Goal: Communication & Community: Answer question/provide support

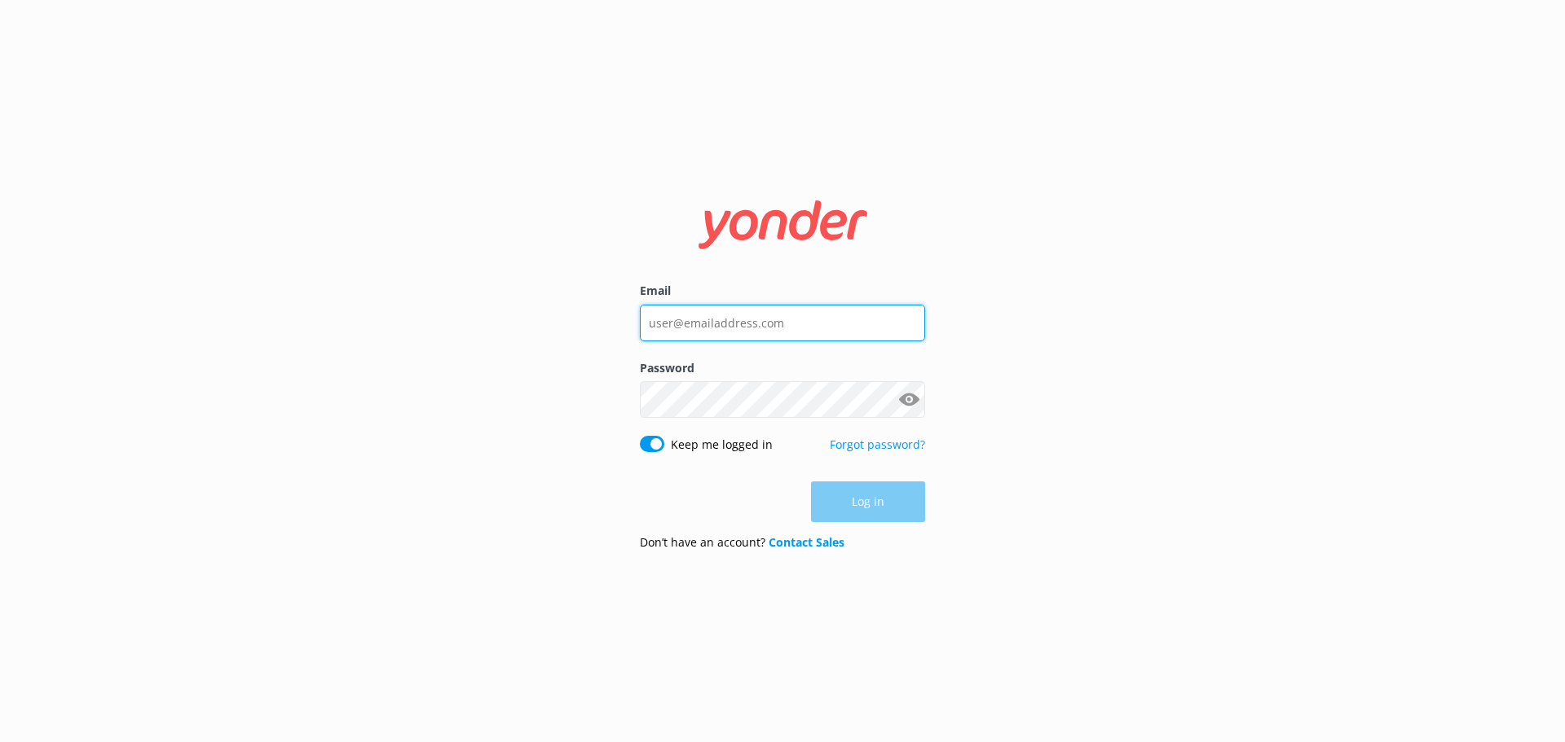
type input "[EMAIL_ADDRESS][DOMAIN_NAME]"
click at [1017, 431] on div "Email [EMAIL_ADDRESS][DOMAIN_NAME] Password Show password Keep me logged in For…" at bounding box center [782, 371] width 1565 height 742
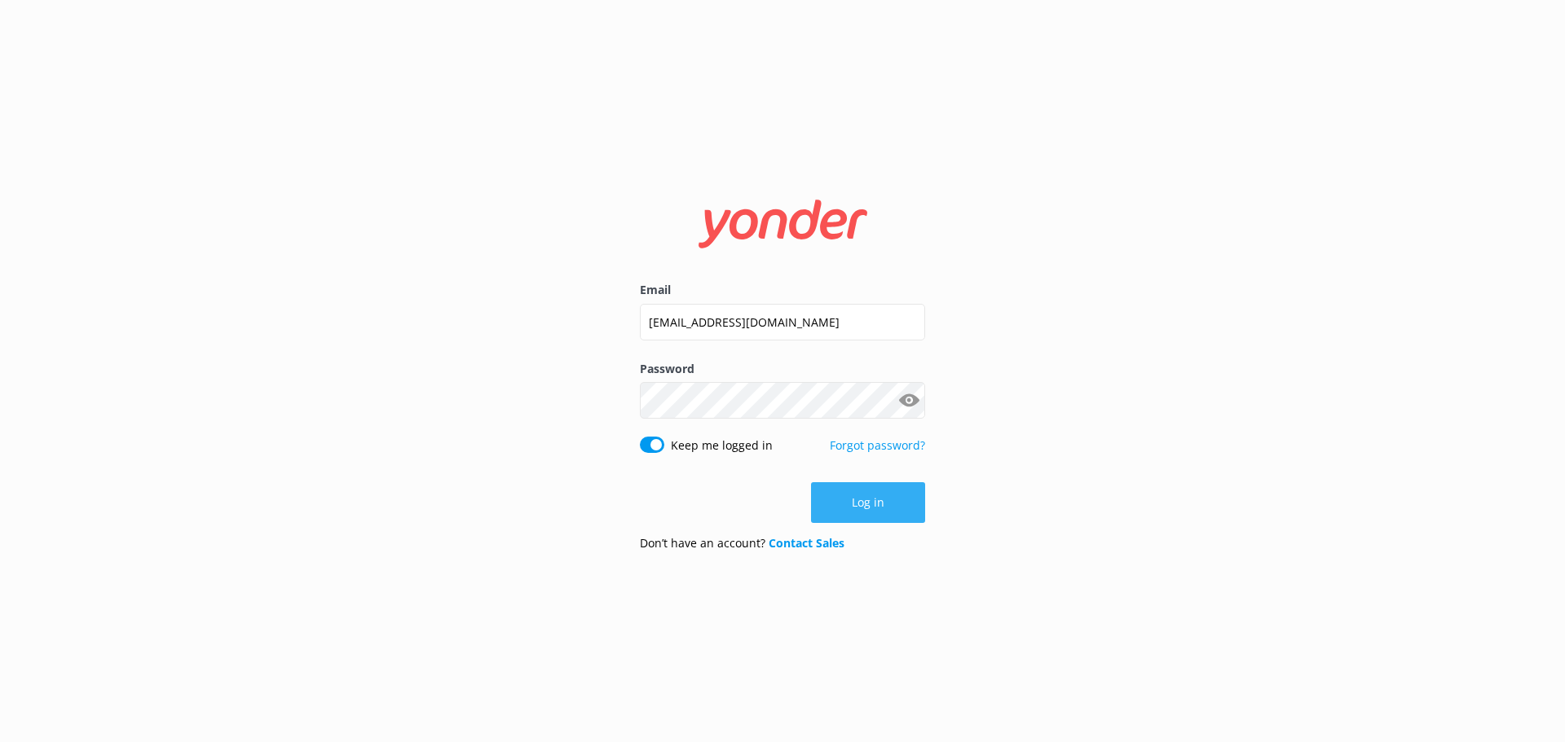
click at [881, 513] on button "Log in" at bounding box center [868, 502] width 114 height 41
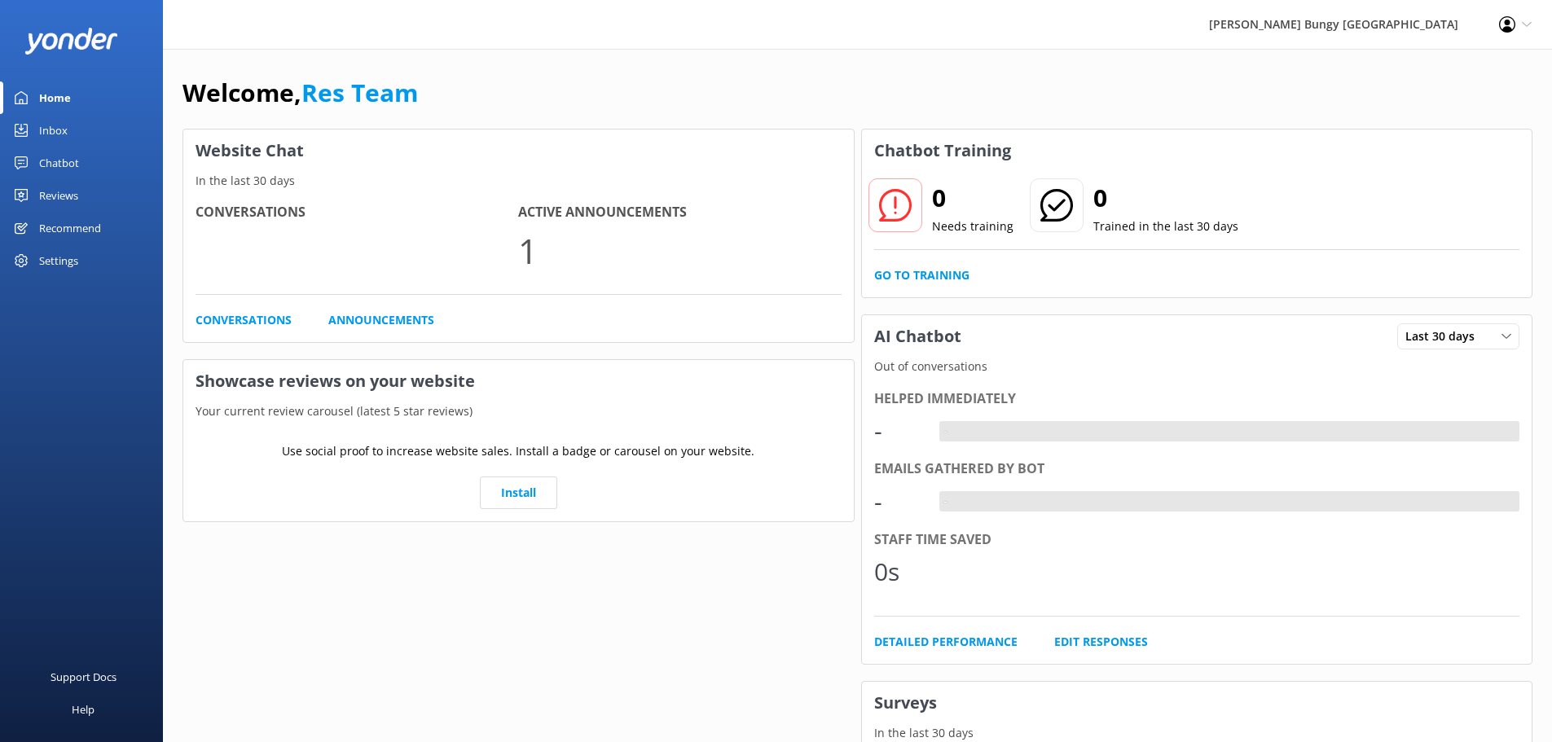
click at [93, 135] on link "Inbox" at bounding box center [81, 130] width 163 height 33
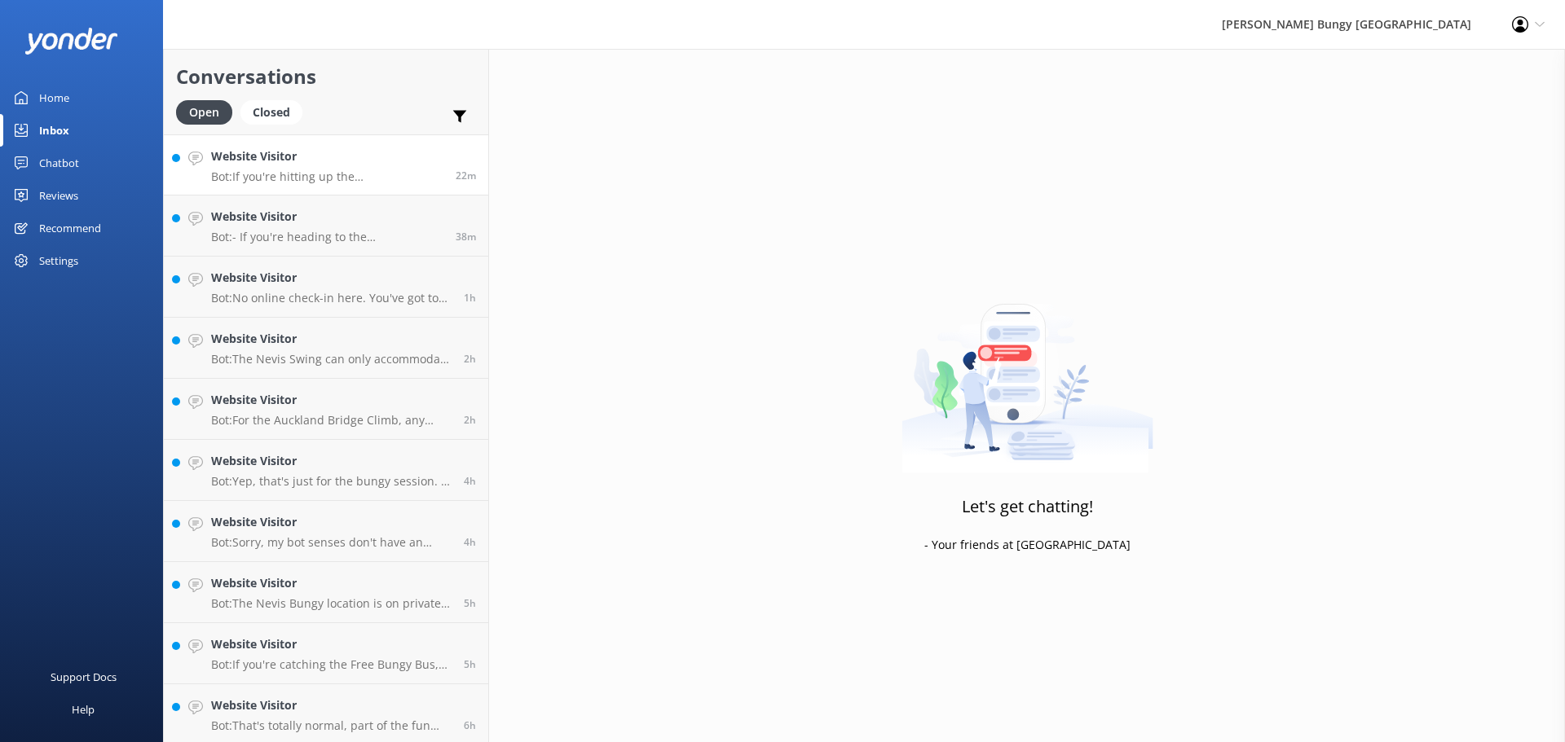
click at [351, 174] on p "Bot: If you're hitting up the [GEOGRAPHIC_DATA] location, you're in luck! There…" at bounding box center [327, 177] width 232 height 15
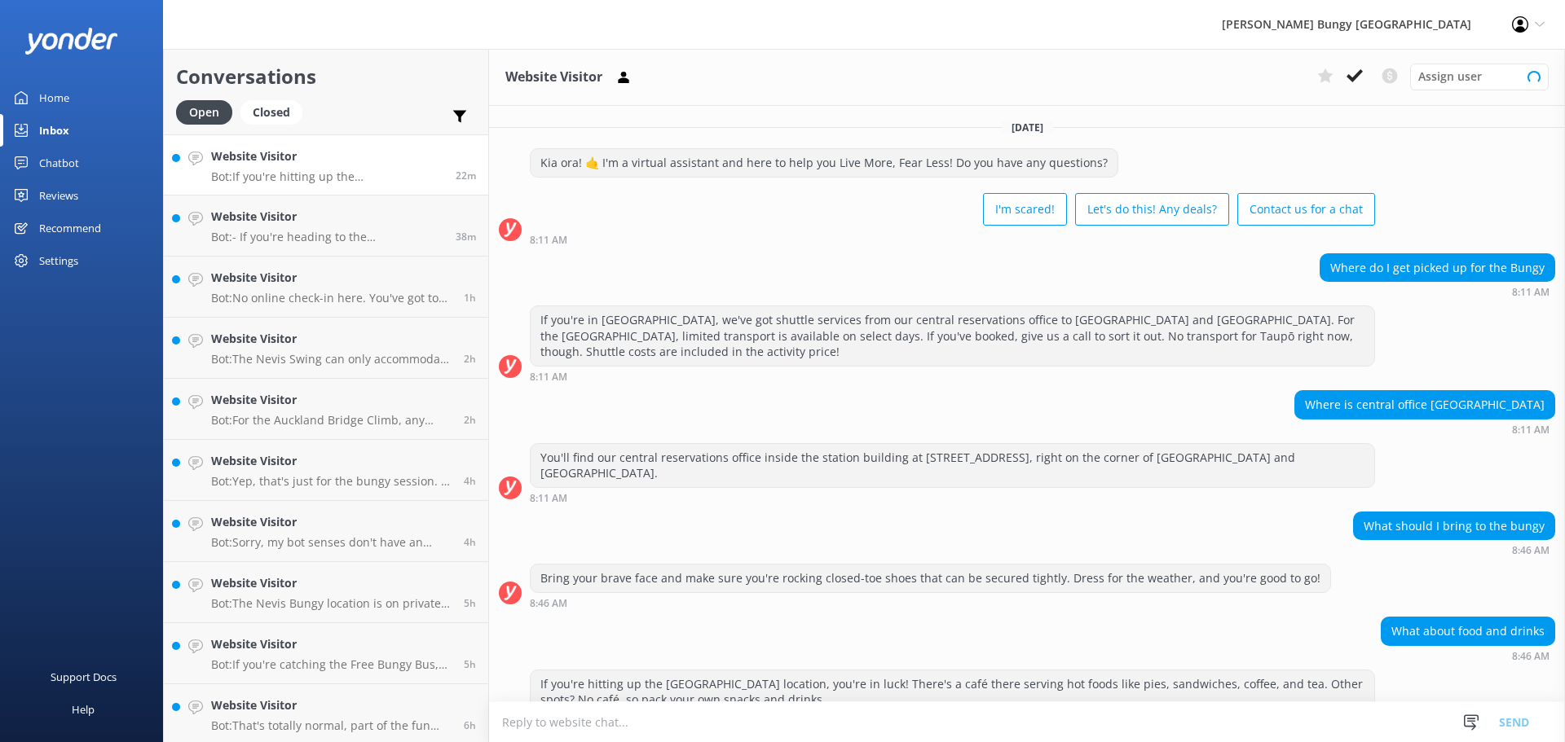
scroll to position [20, 0]
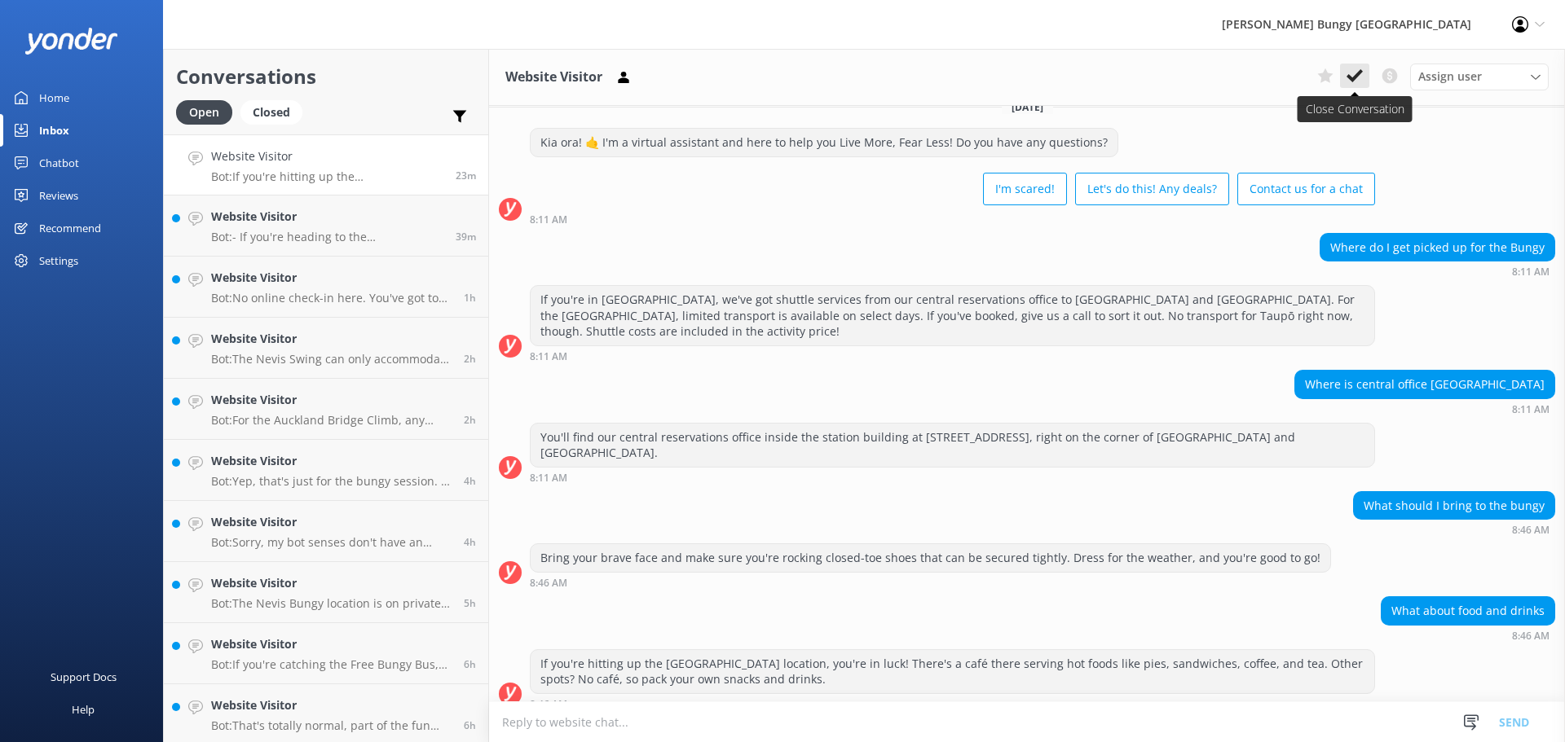
click at [1358, 79] on icon at bounding box center [1354, 76] width 16 height 16
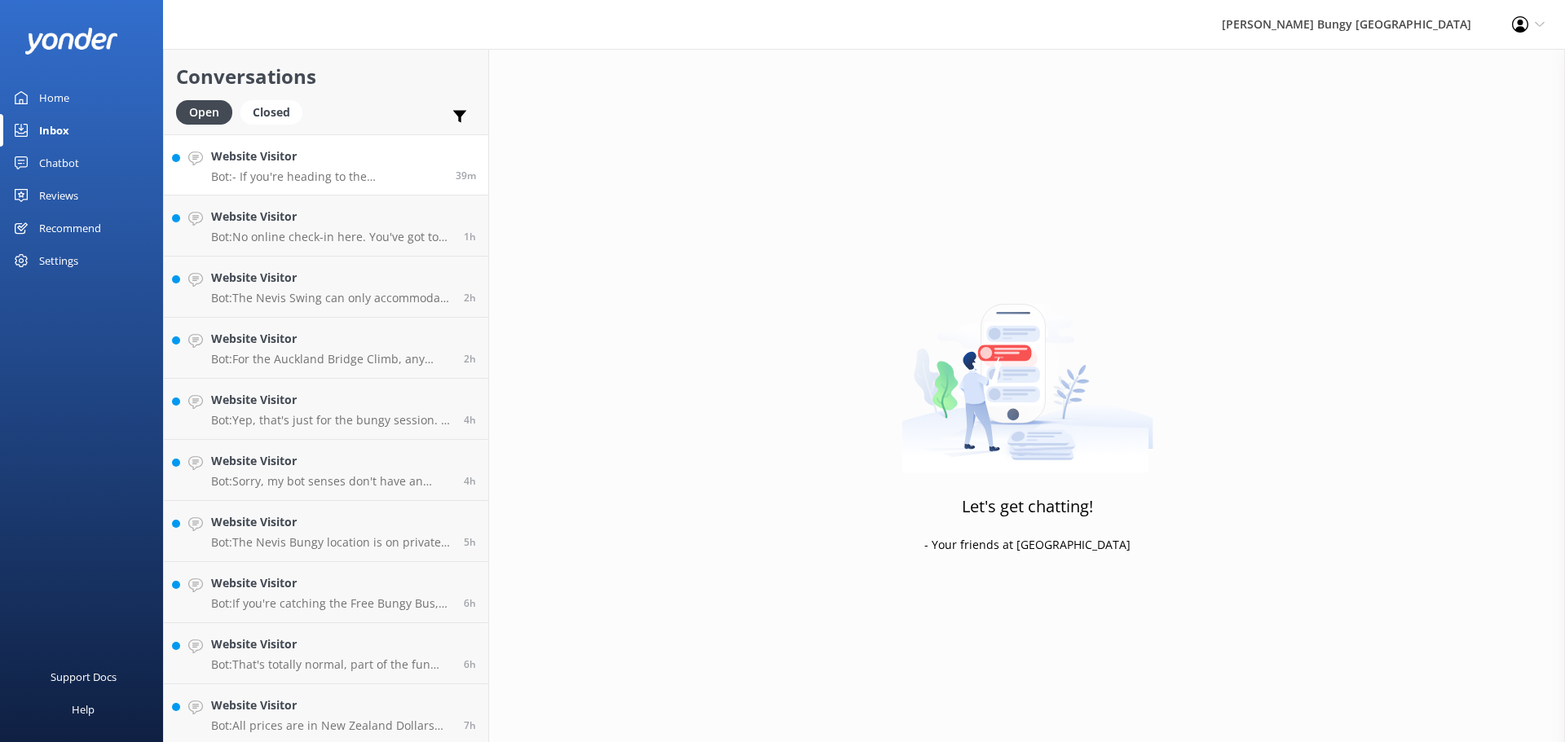
click at [443, 166] on div "39m" at bounding box center [459, 165] width 33 height 35
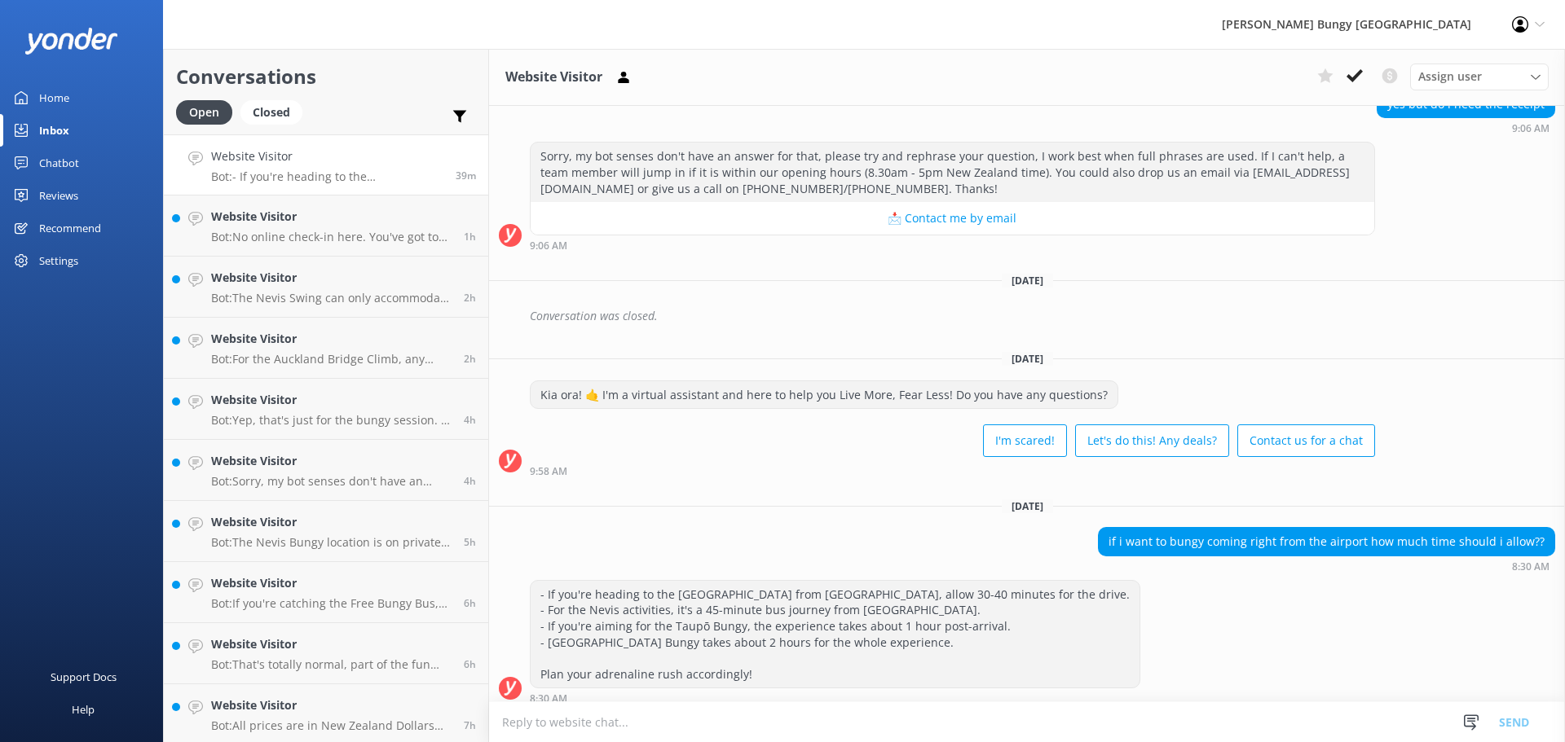
scroll to position [1799, 0]
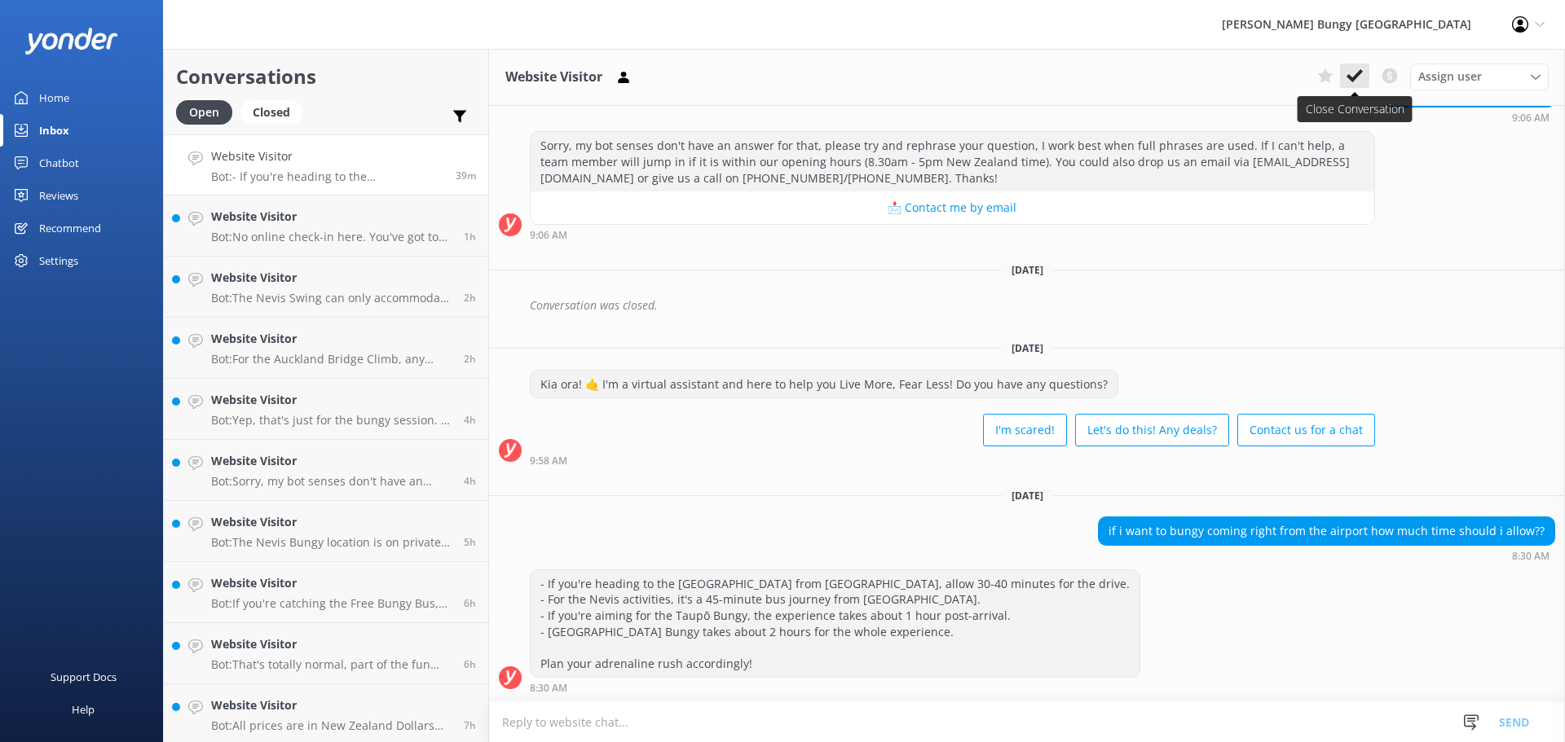
click at [1355, 81] on icon at bounding box center [1354, 76] width 16 height 16
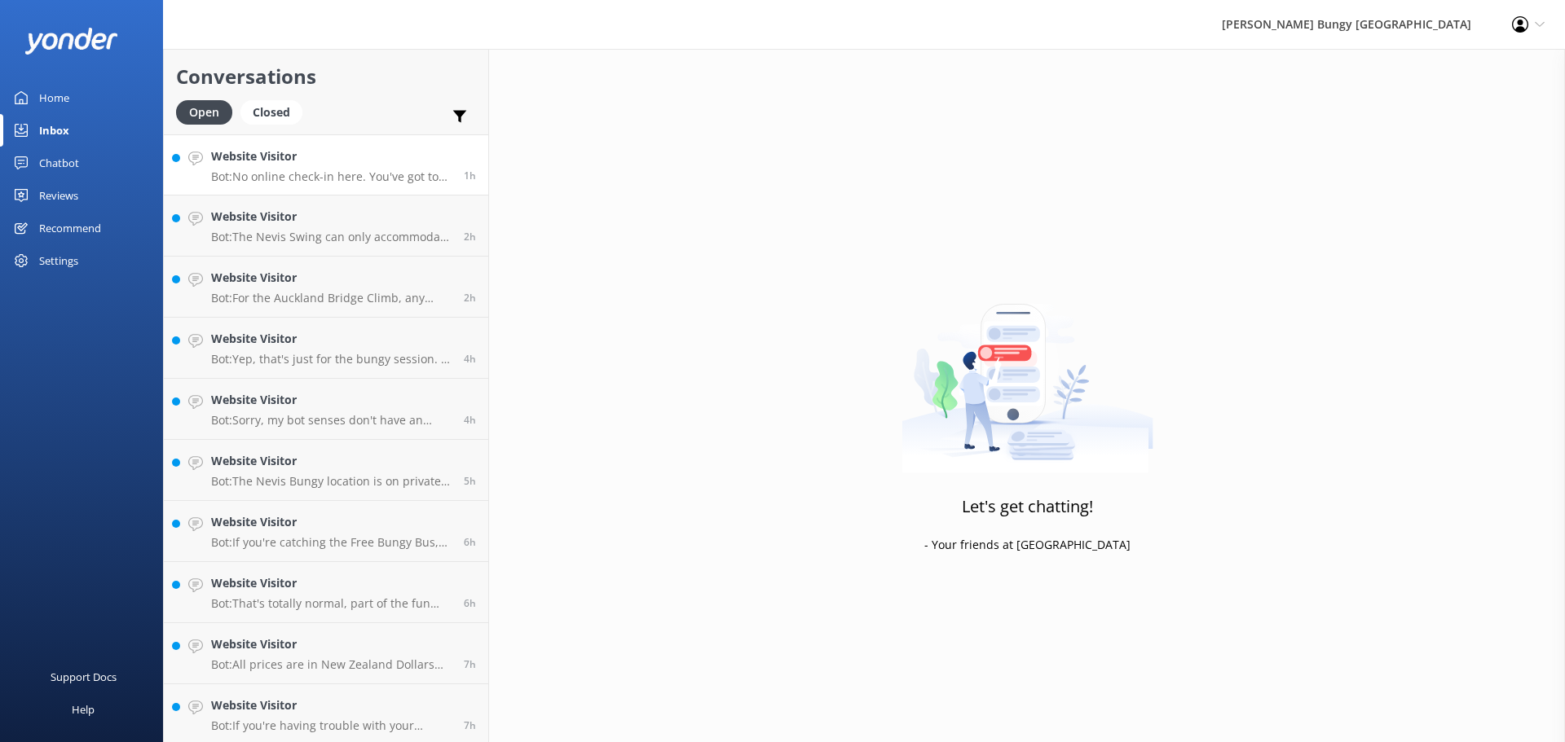
click at [342, 174] on p "Bot: No online check-in here. You've got to check in at the location before you…" at bounding box center [331, 177] width 240 height 15
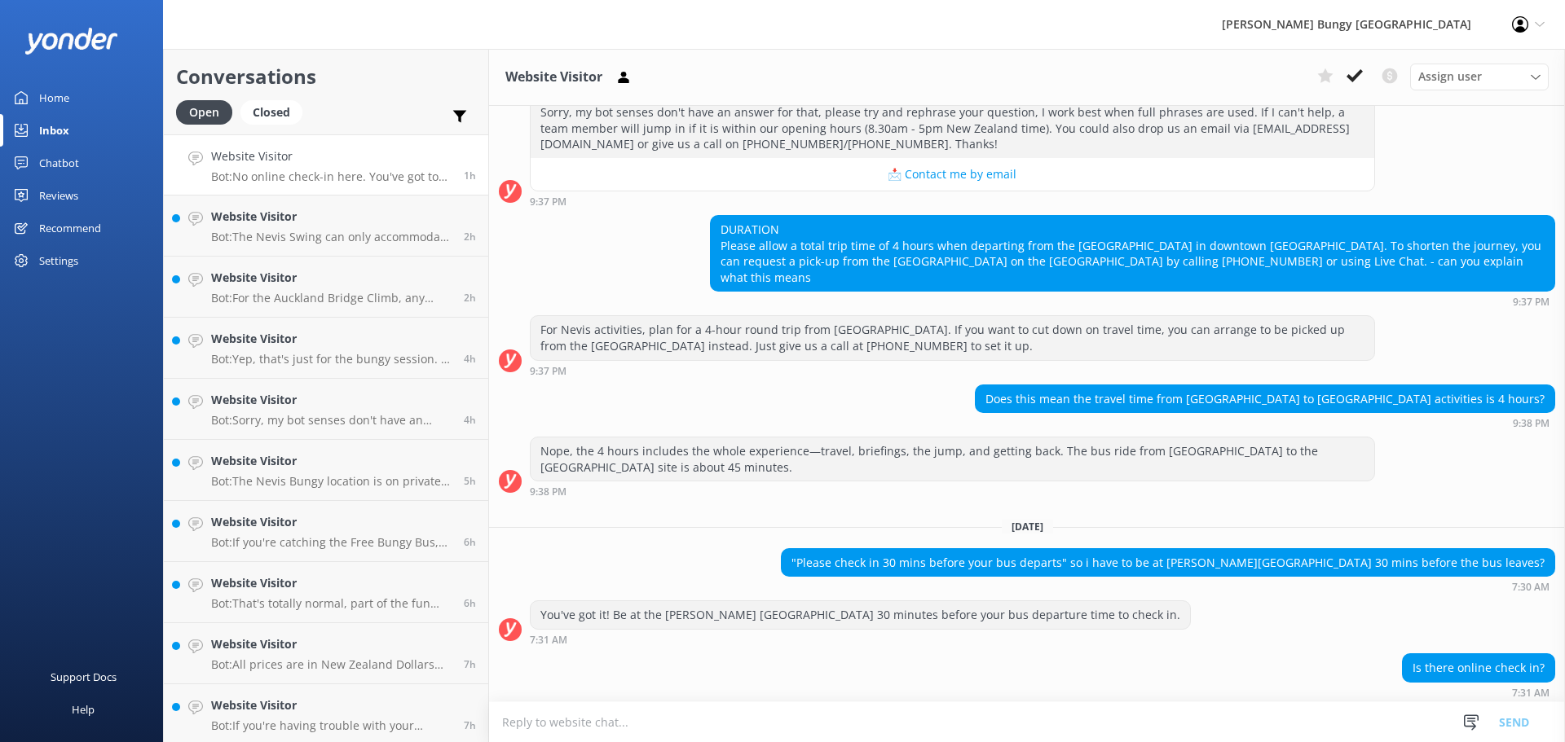
scroll to position [1348, 0]
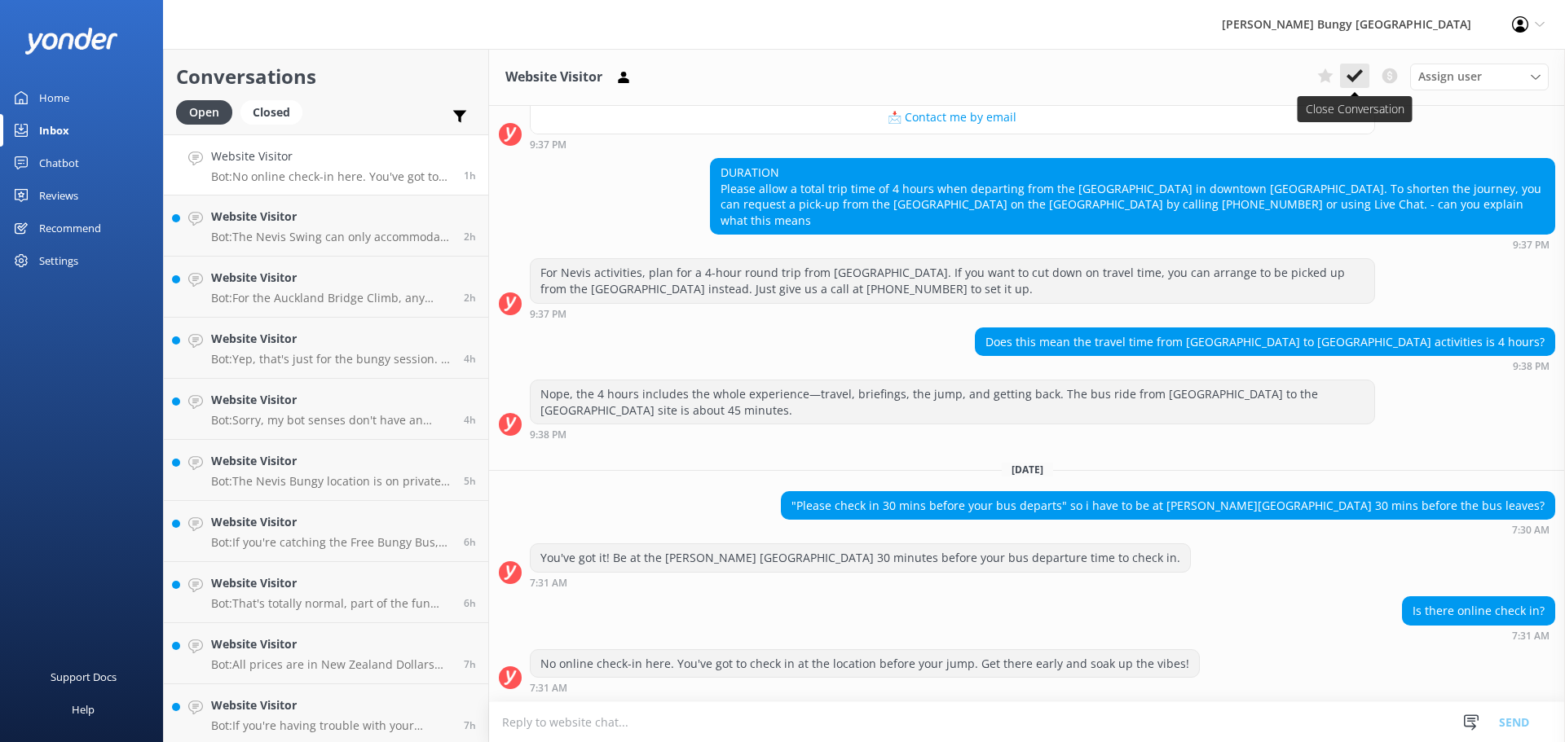
click at [1364, 77] on button at bounding box center [1354, 76] width 29 height 24
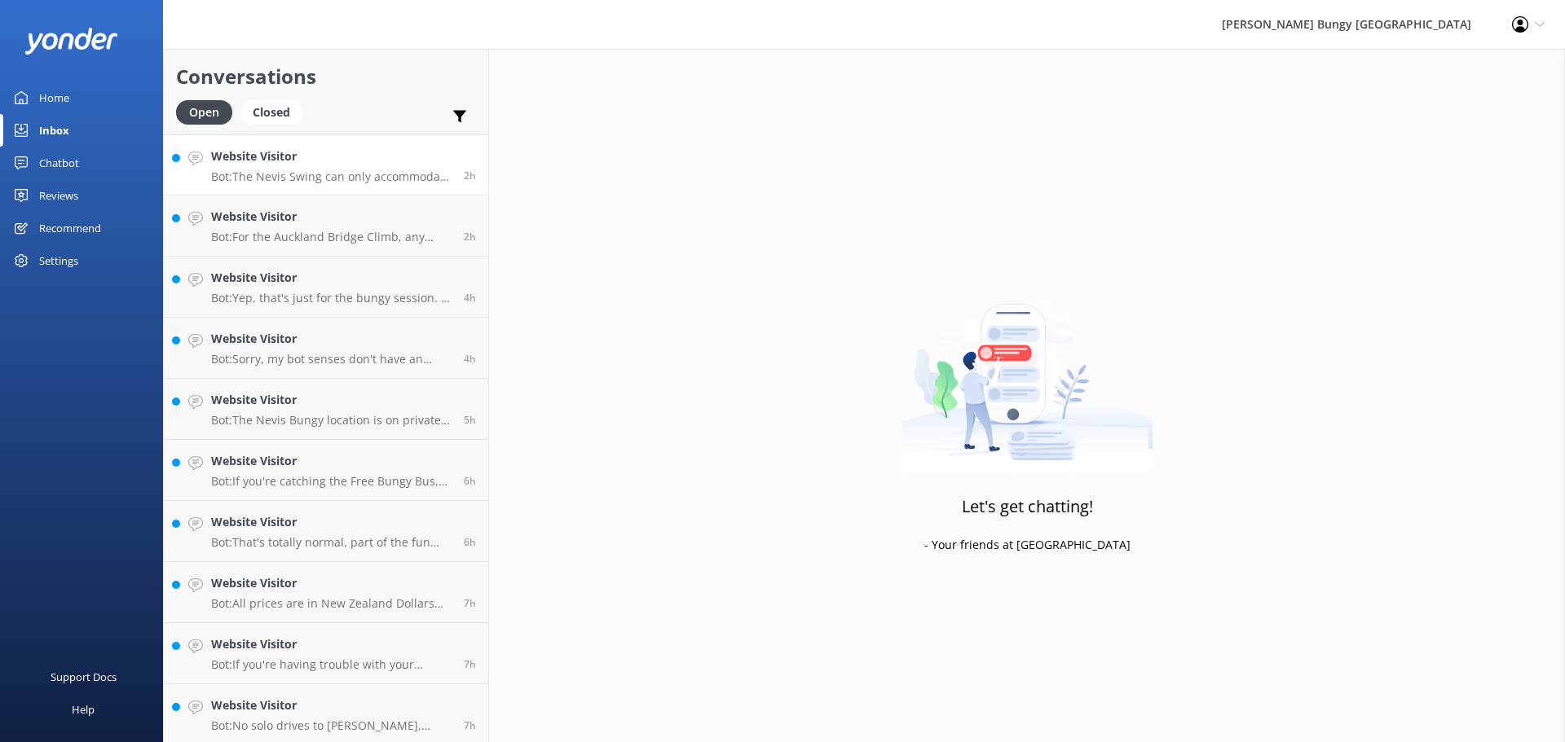
click at [353, 169] on div "Website Visitor Bot: The Nevis Swing can only accommodate up to two people at a…" at bounding box center [331, 165] width 240 height 35
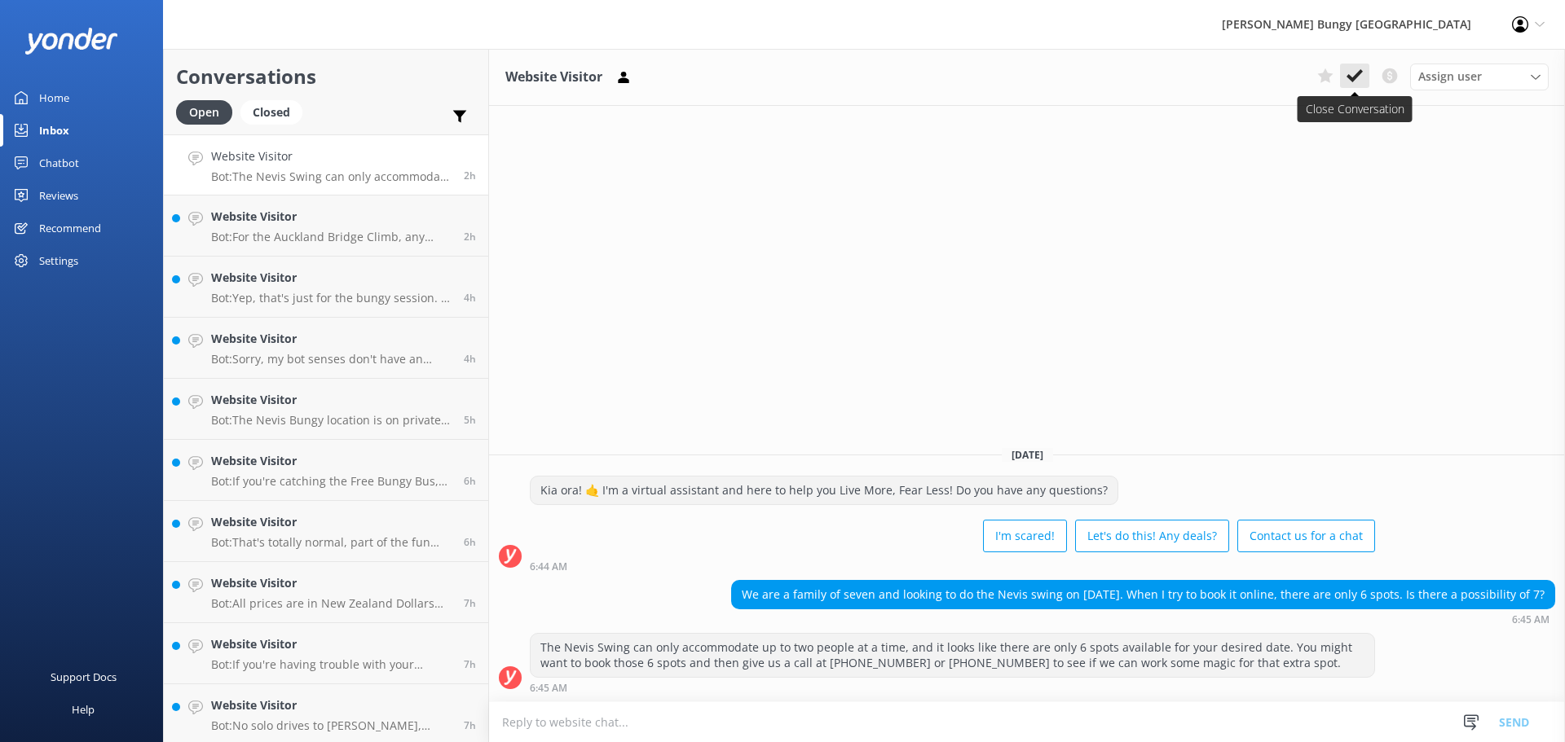
click at [1365, 78] on button at bounding box center [1354, 76] width 29 height 24
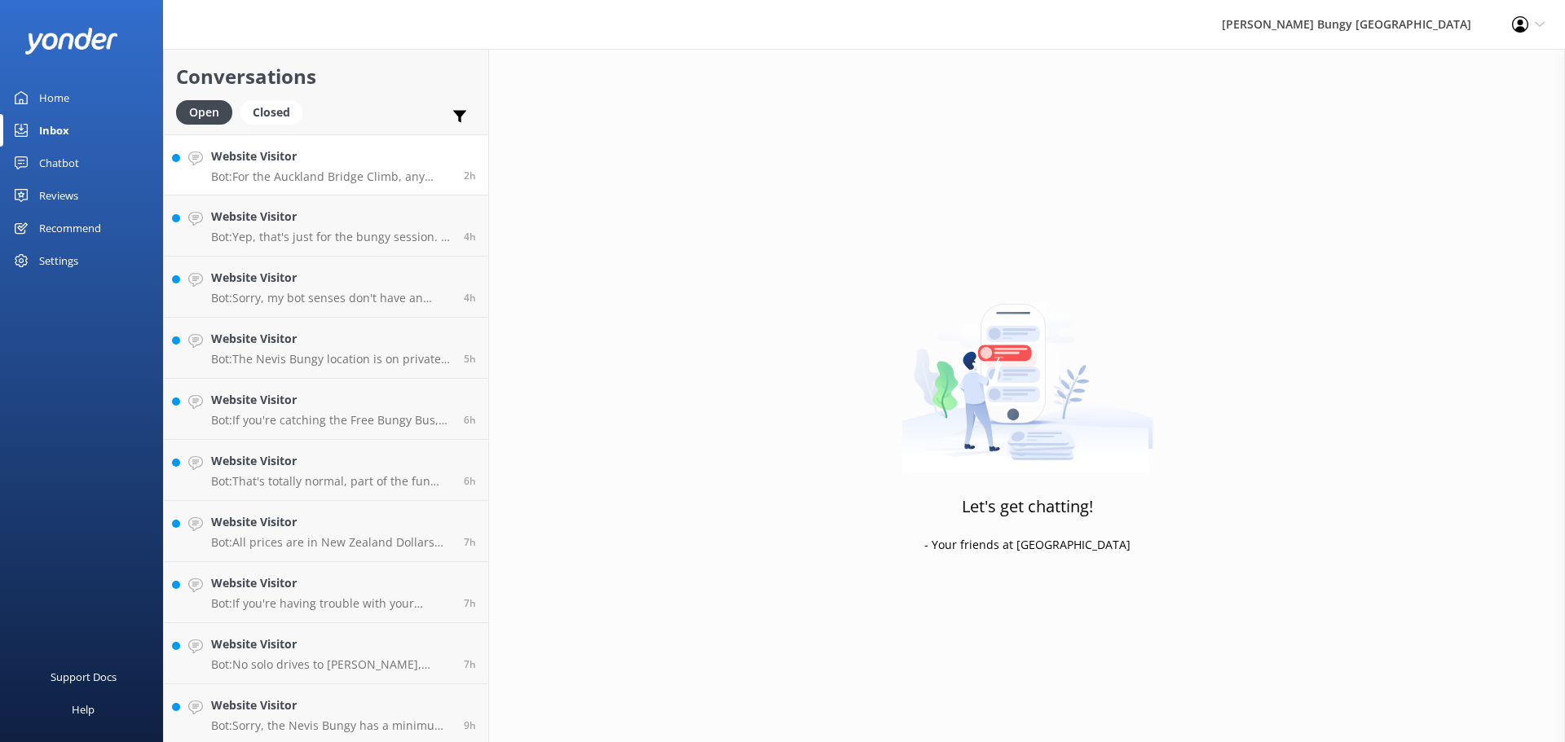
click at [344, 187] on link "Website Visitor Bot: For the Auckland Bridge Climb, any jacket that keeps you w…" at bounding box center [326, 164] width 324 height 61
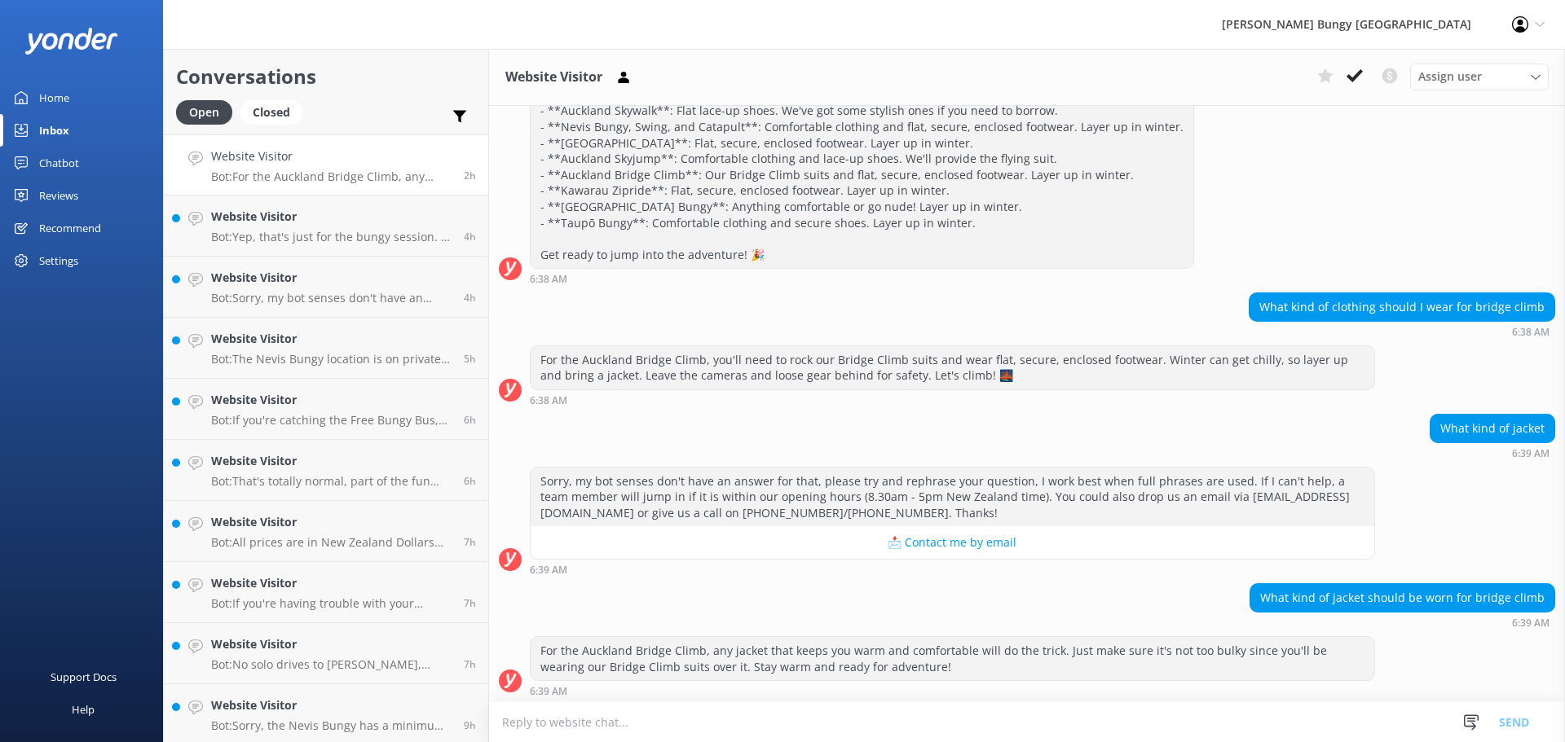
scroll to position [244, 0]
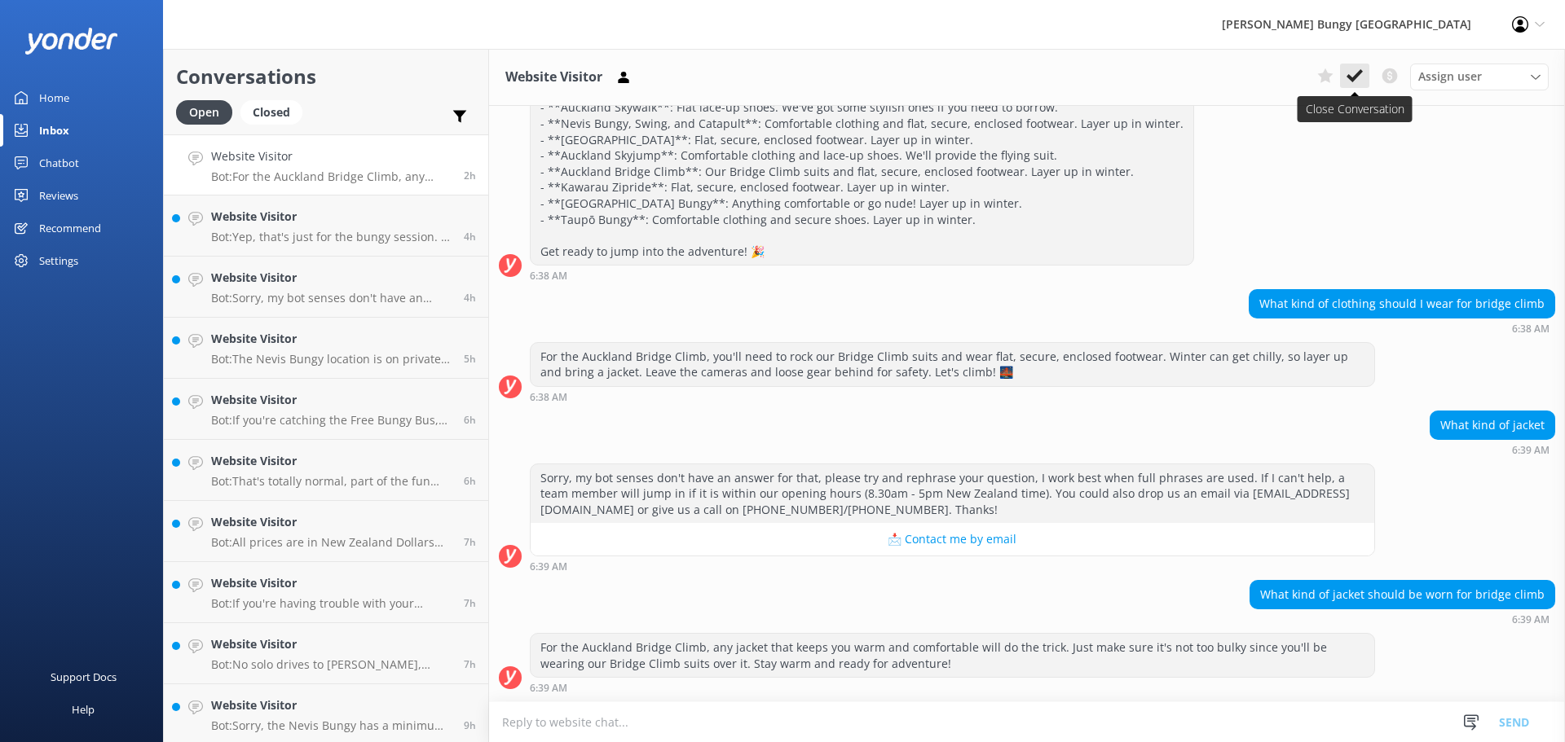
click at [1364, 77] on button at bounding box center [1354, 76] width 29 height 24
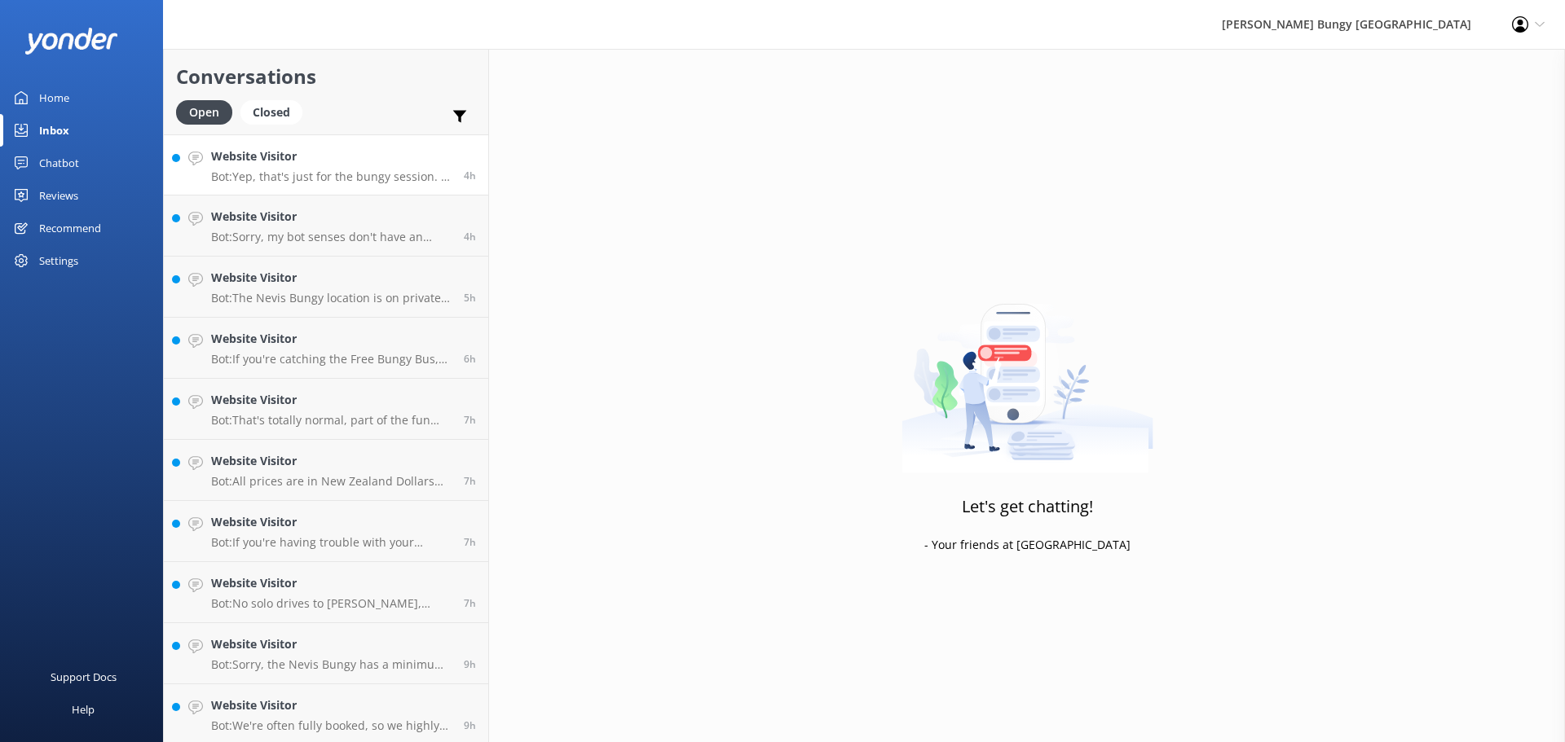
click at [394, 183] on p "Bot: Yep, that's just for the bungy session. If you're adding more thrills, pla…" at bounding box center [331, 177] width 240 height 15
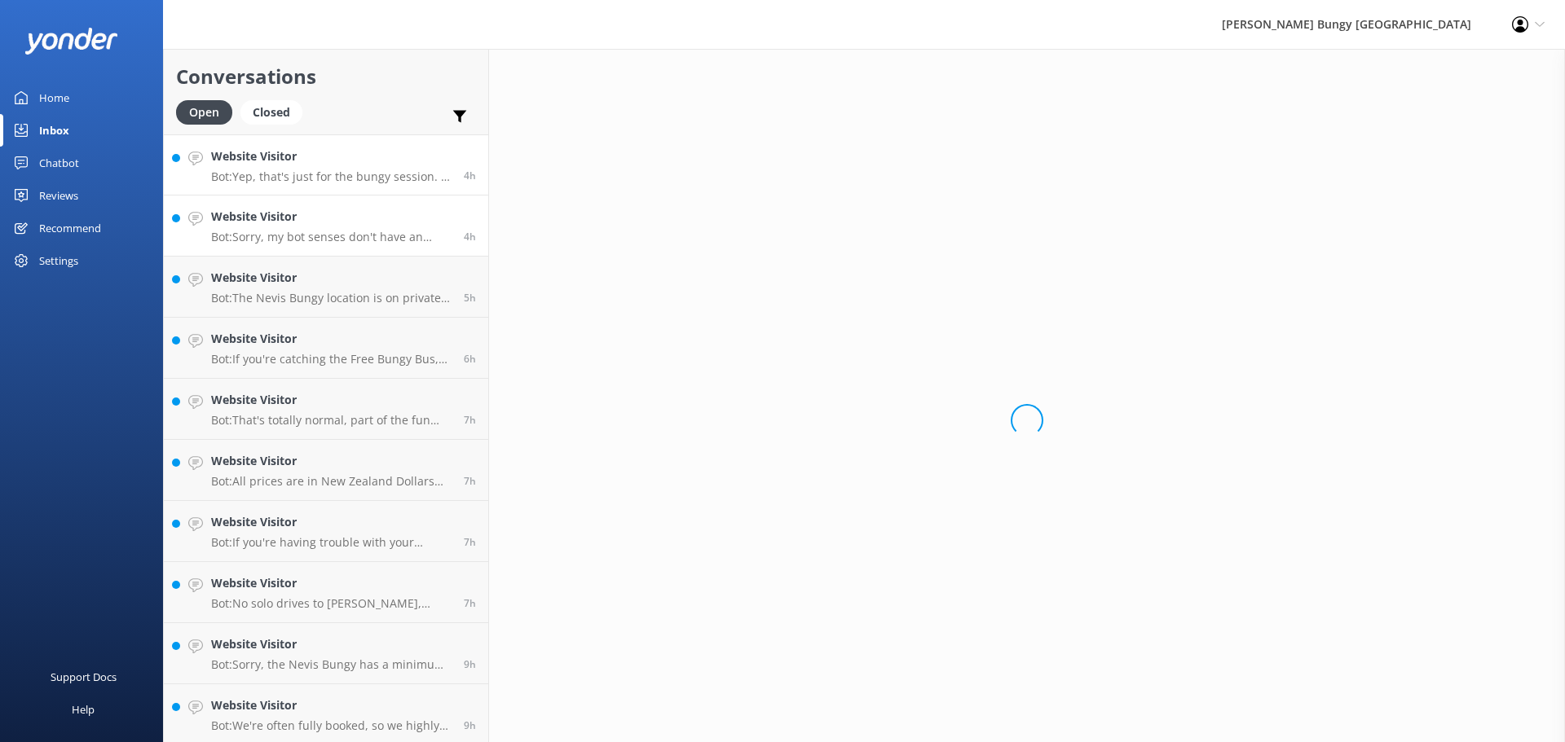
click at [385, 236] on p "Bot: Sorry, my bot senses don't have an answer for that, please try and rephras…" at bounding box center [331, 237] width 240 height 15
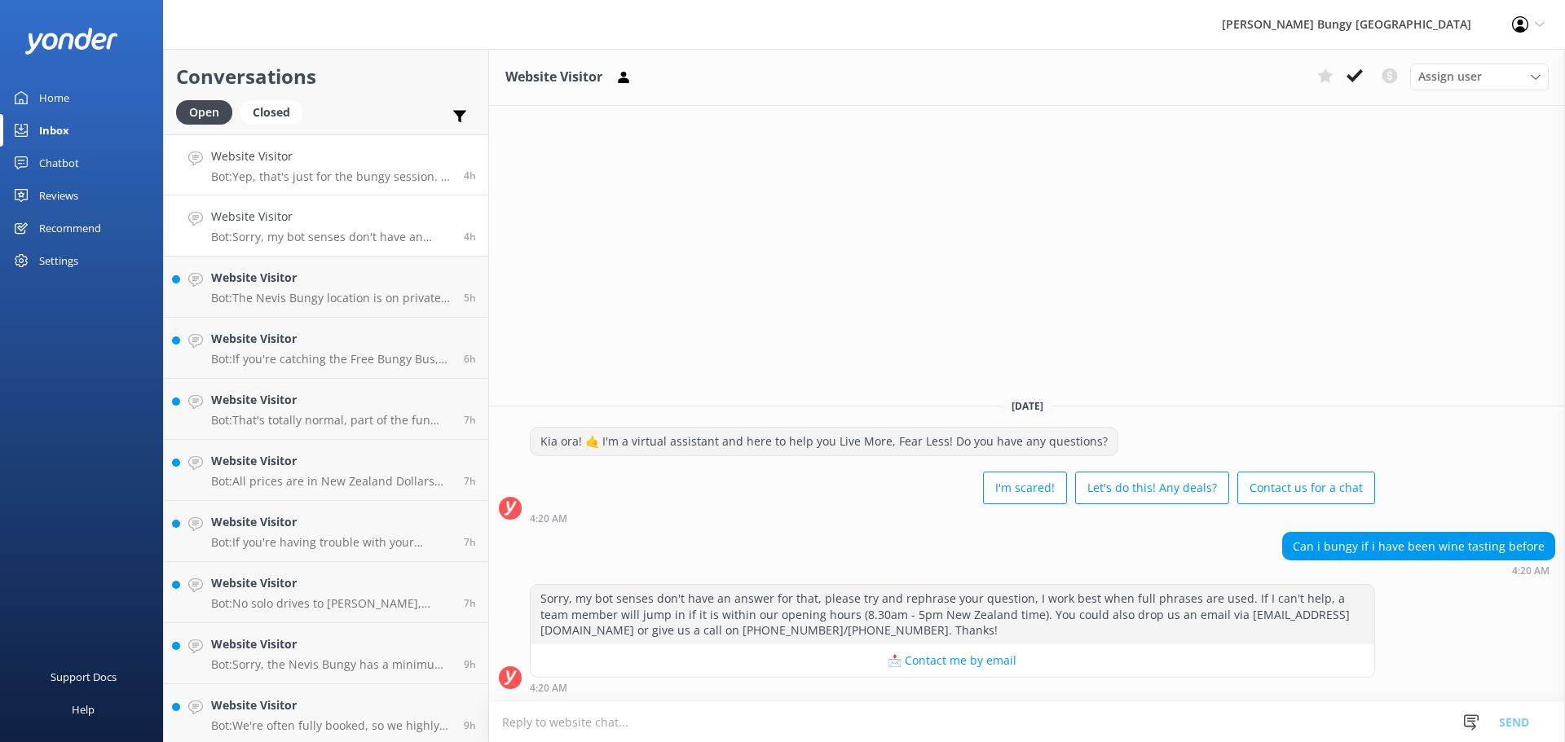
click at [382, 172] on p "Bot: Yep, that's just for the bungy session. If you're adding more thrills, pla…" at bounding box center [331, 177] width 240 height 15
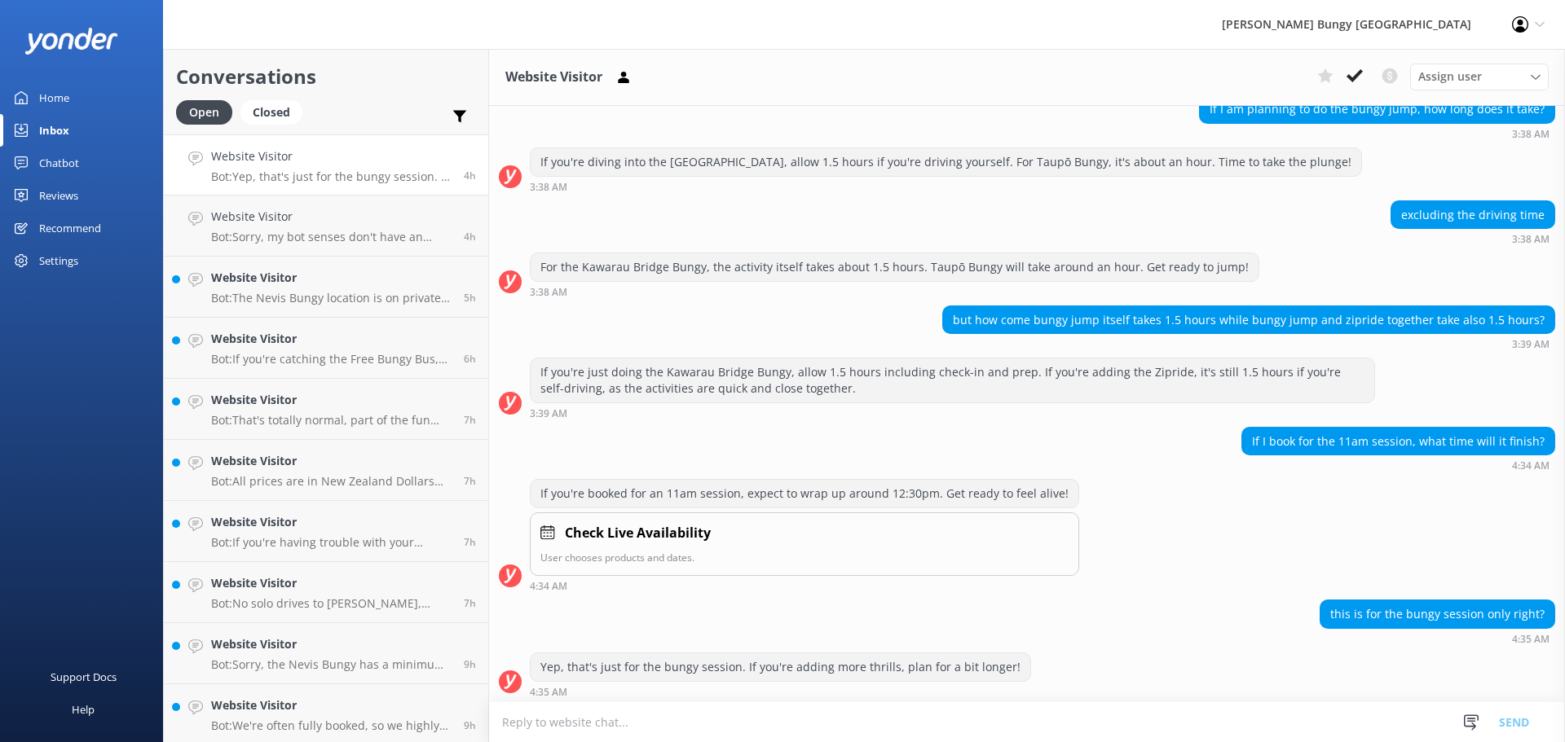
scroll to position [1638, 0]
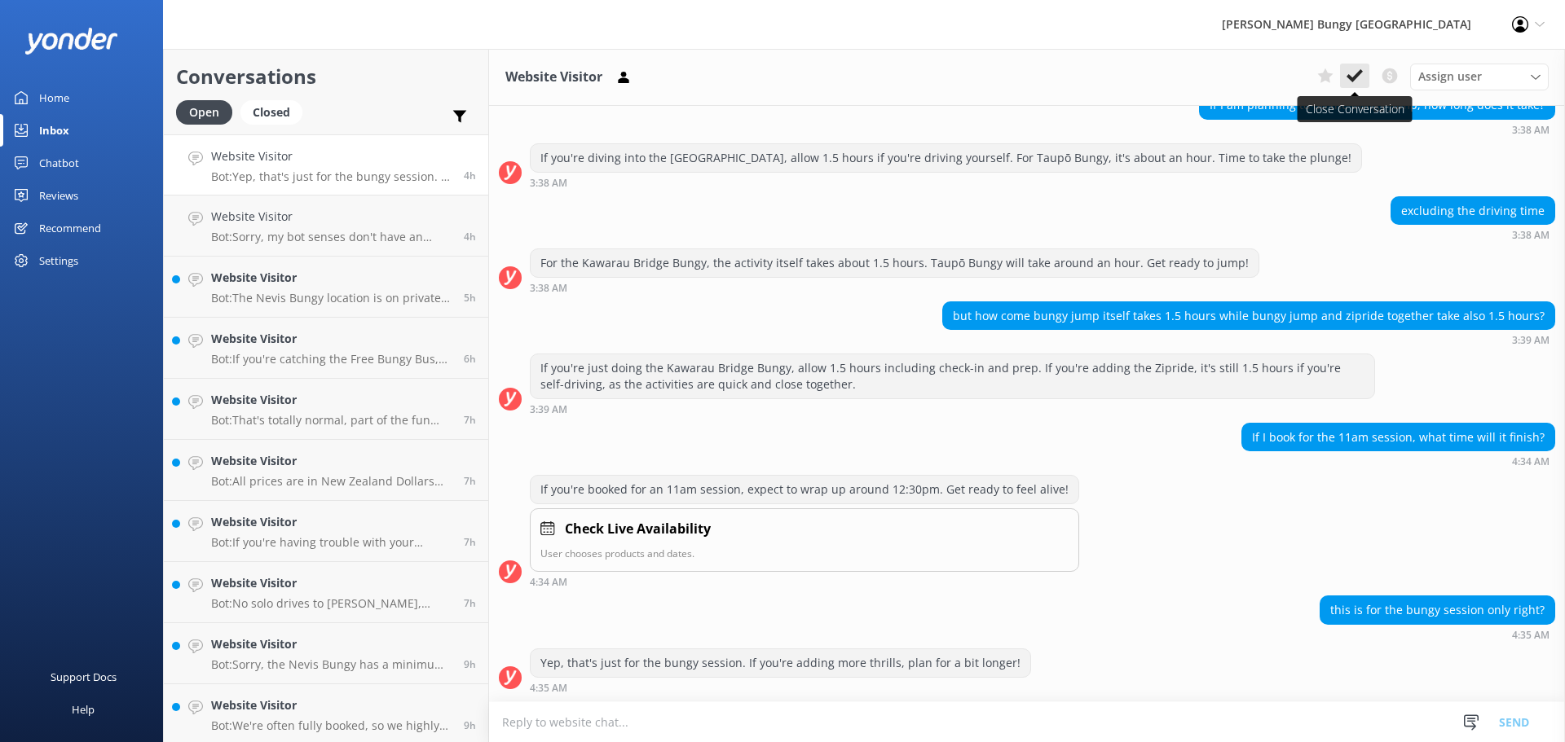
click at [1363, 86] on button at bounding box center [1354, 76] width 29 height 24
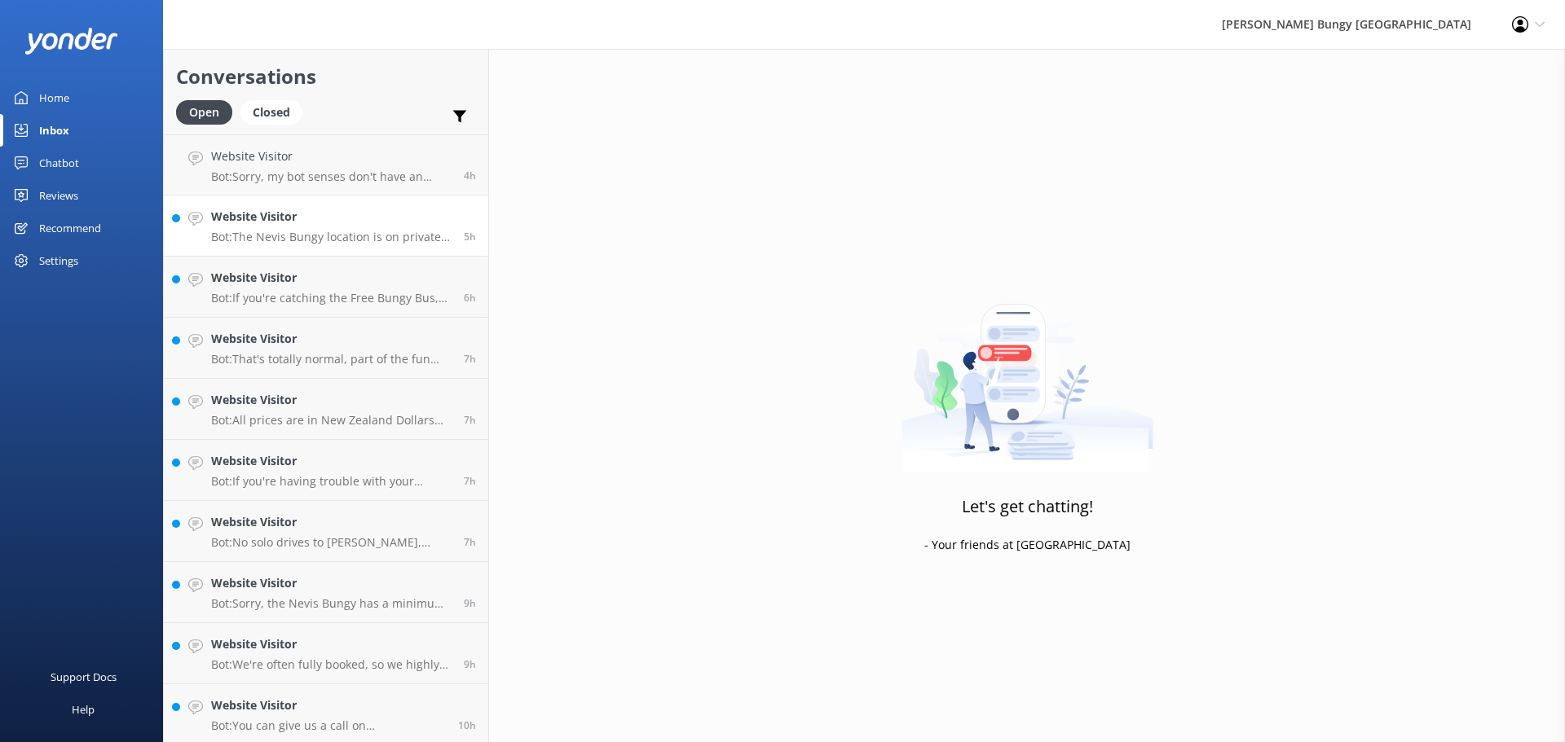
click at [363, 230] on p "Bot: The Nevis Bungy location is on private property, so the address isn't adve…" at bounding box center [331, 237] width 240 height 15
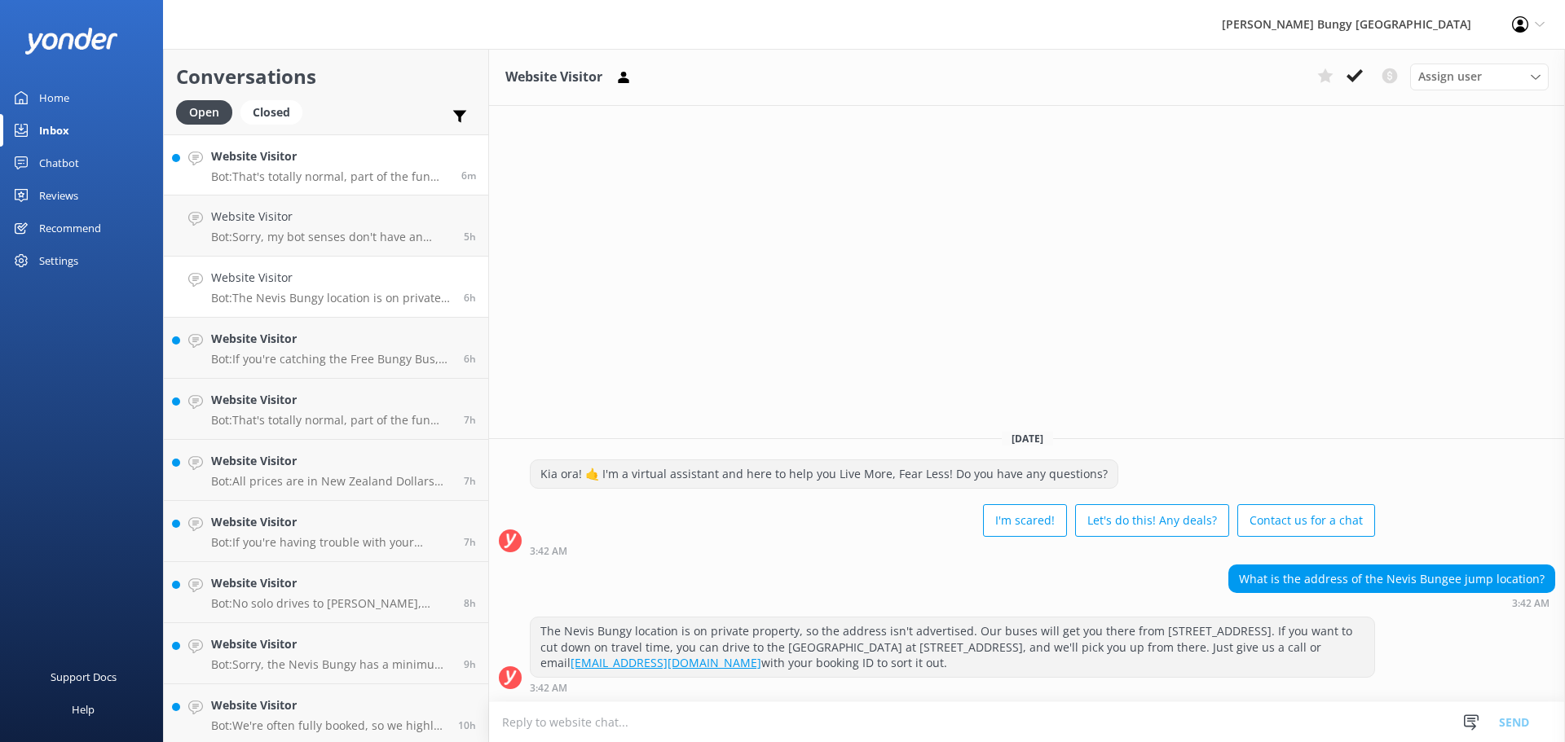
click at [412, 186] on link "Website Visitor Bot: That's totally normal, part of the fun and what leads to f…" at bounding box center [326, 164] width 324 height 61
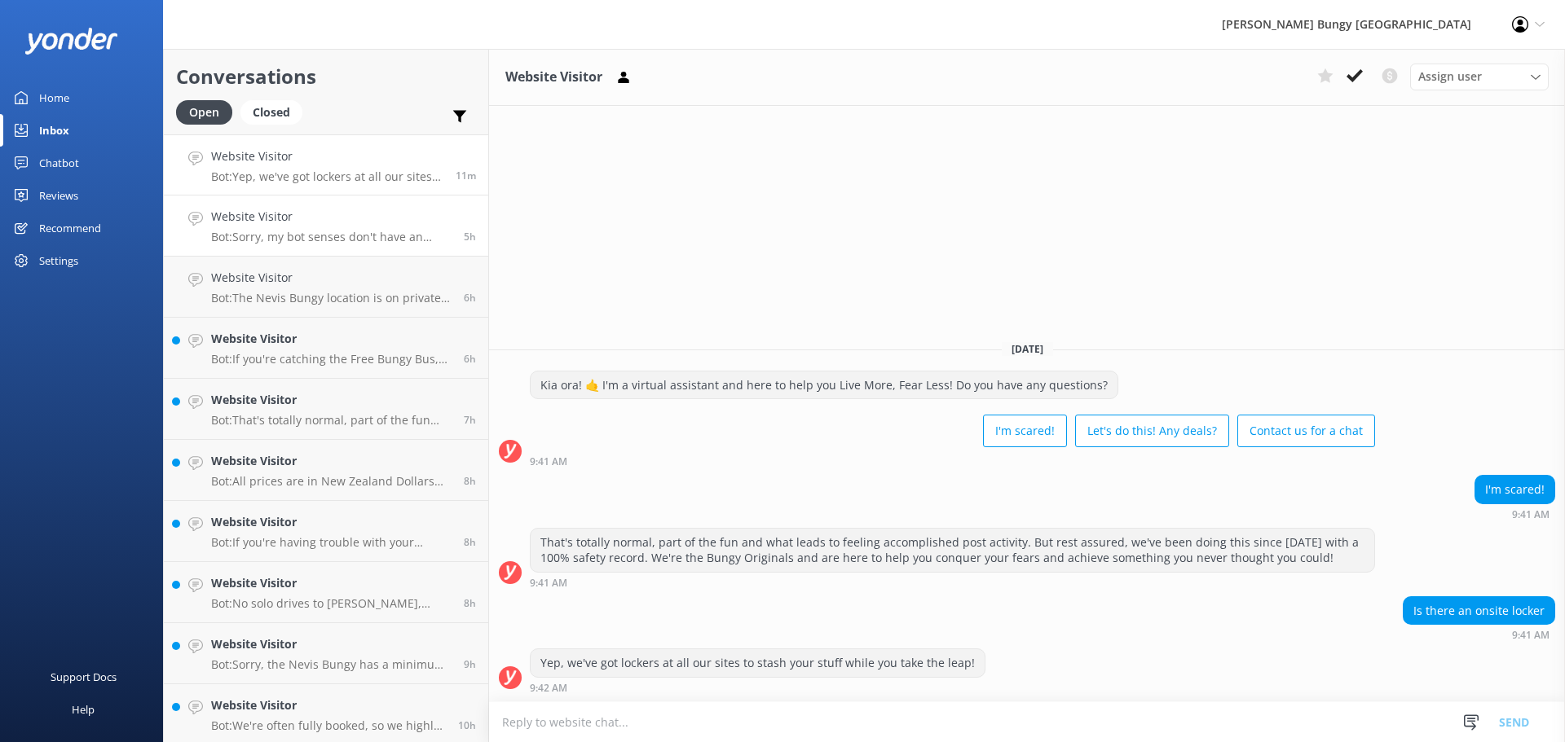
click at [366, 233] on p "Bot: Sorry, my bot senses don't have an answer for that, please try and rephras…" at bounding box center [331, 237] width 240 height 15
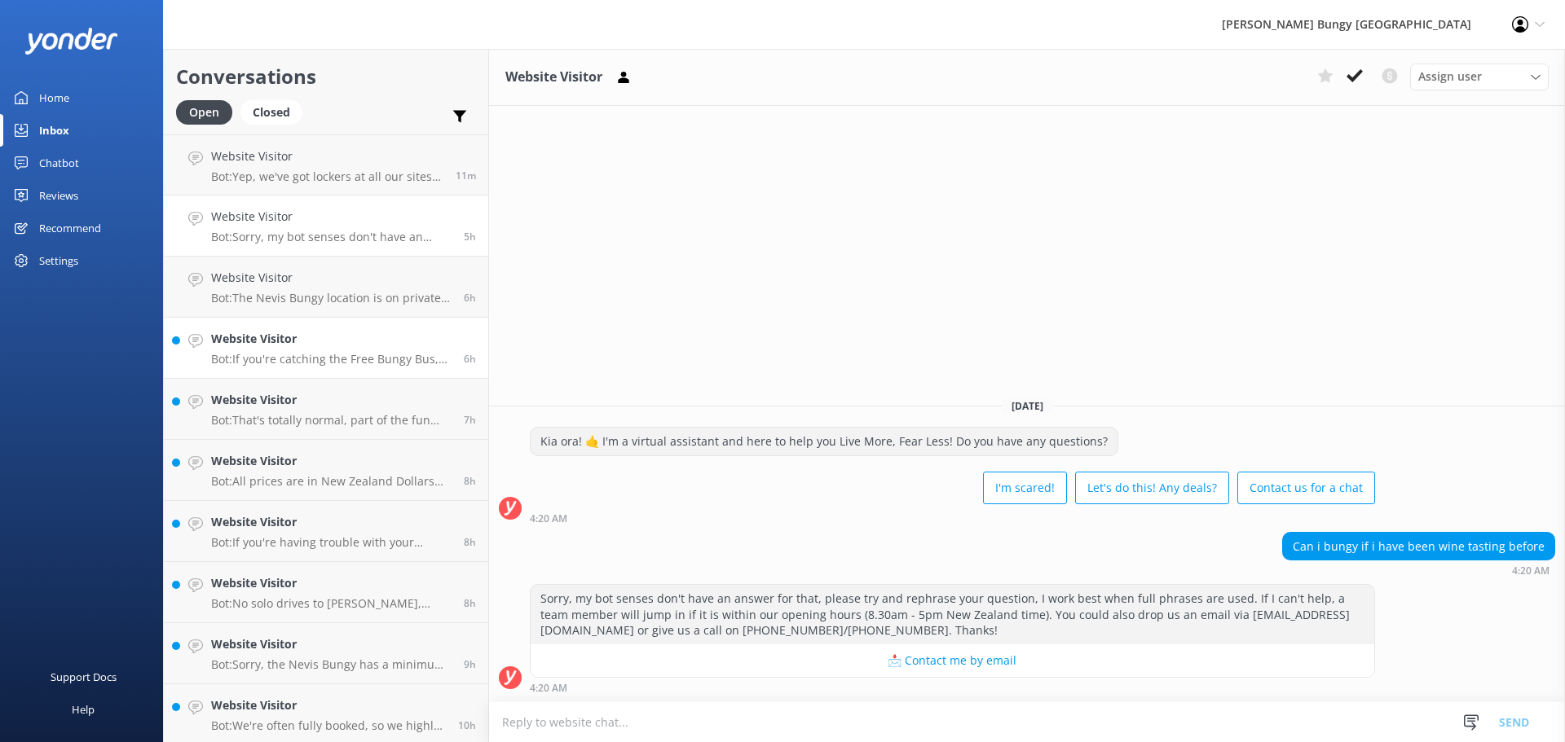
click at [347, 371] on link "Website Visitor Bot: If you're catching the Free Bungy Bus, rock up 30 minutes …" at bounding box center [326, 348] width 324 height 61
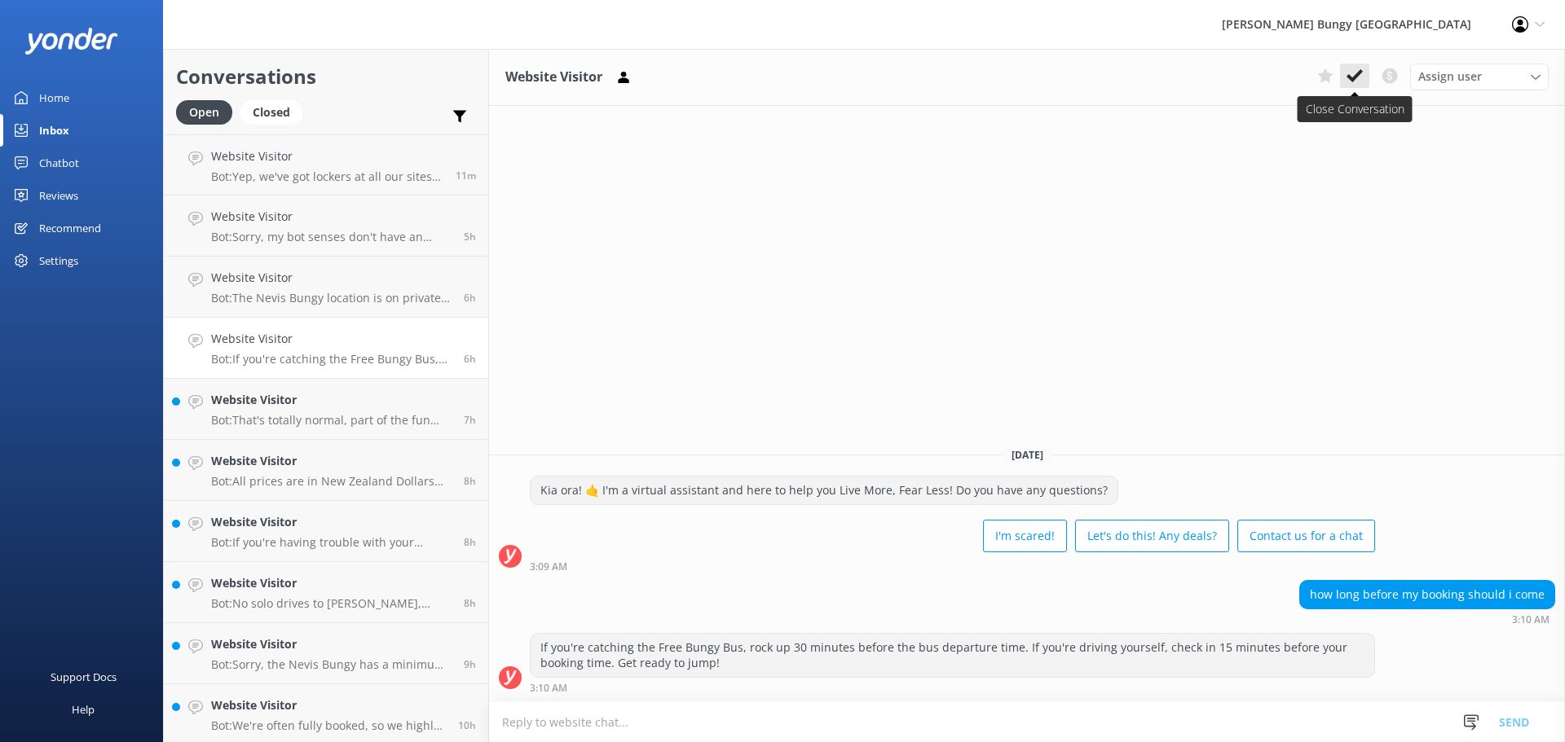
click at [1352, 72] on icon at bounding box center [1354, 76] width 16 height 16
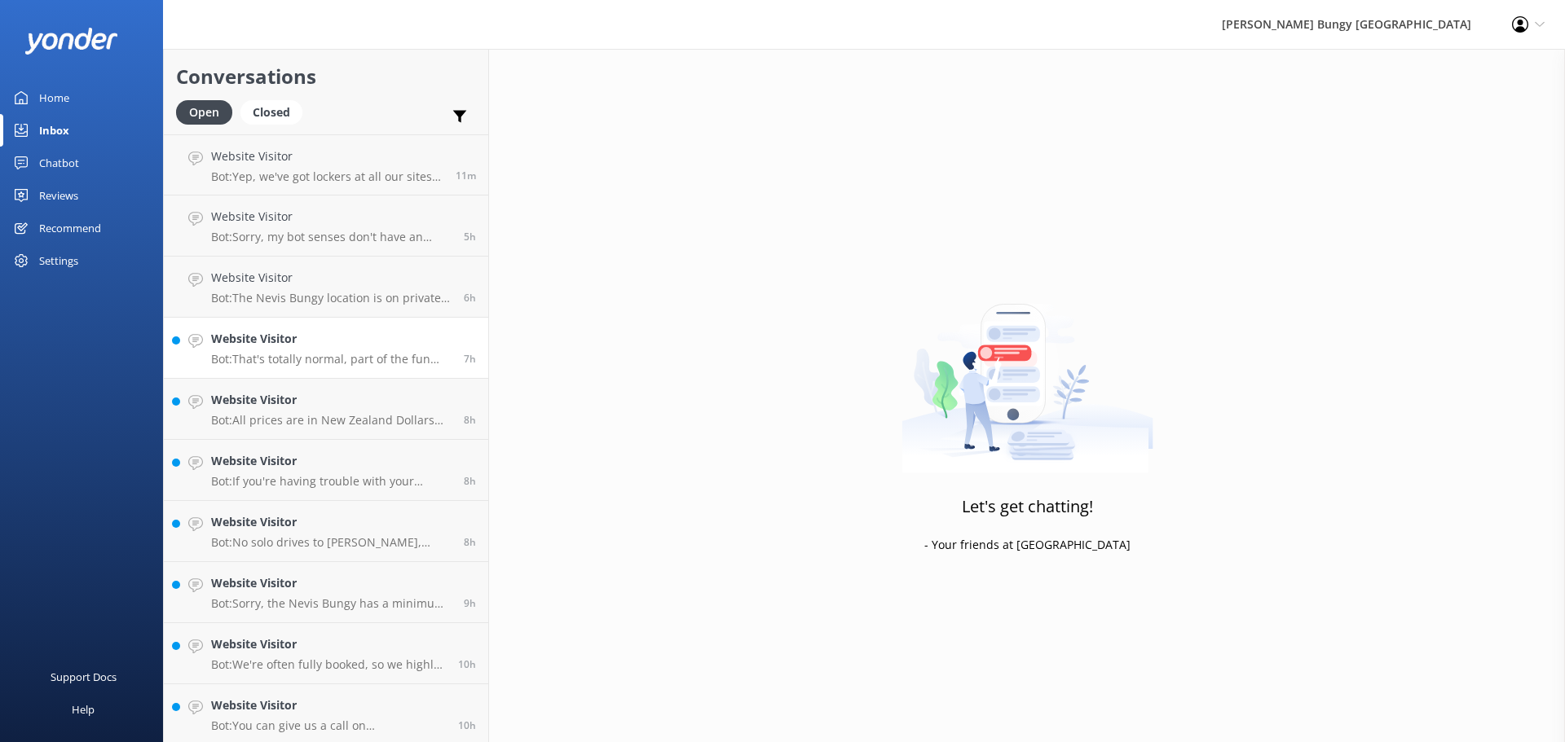
click at [388, 365] on p "Bot: That's totally normal, part of the fun and what leads to feeling accomplis…" at bounding box center [331, 359] width 240 height 15
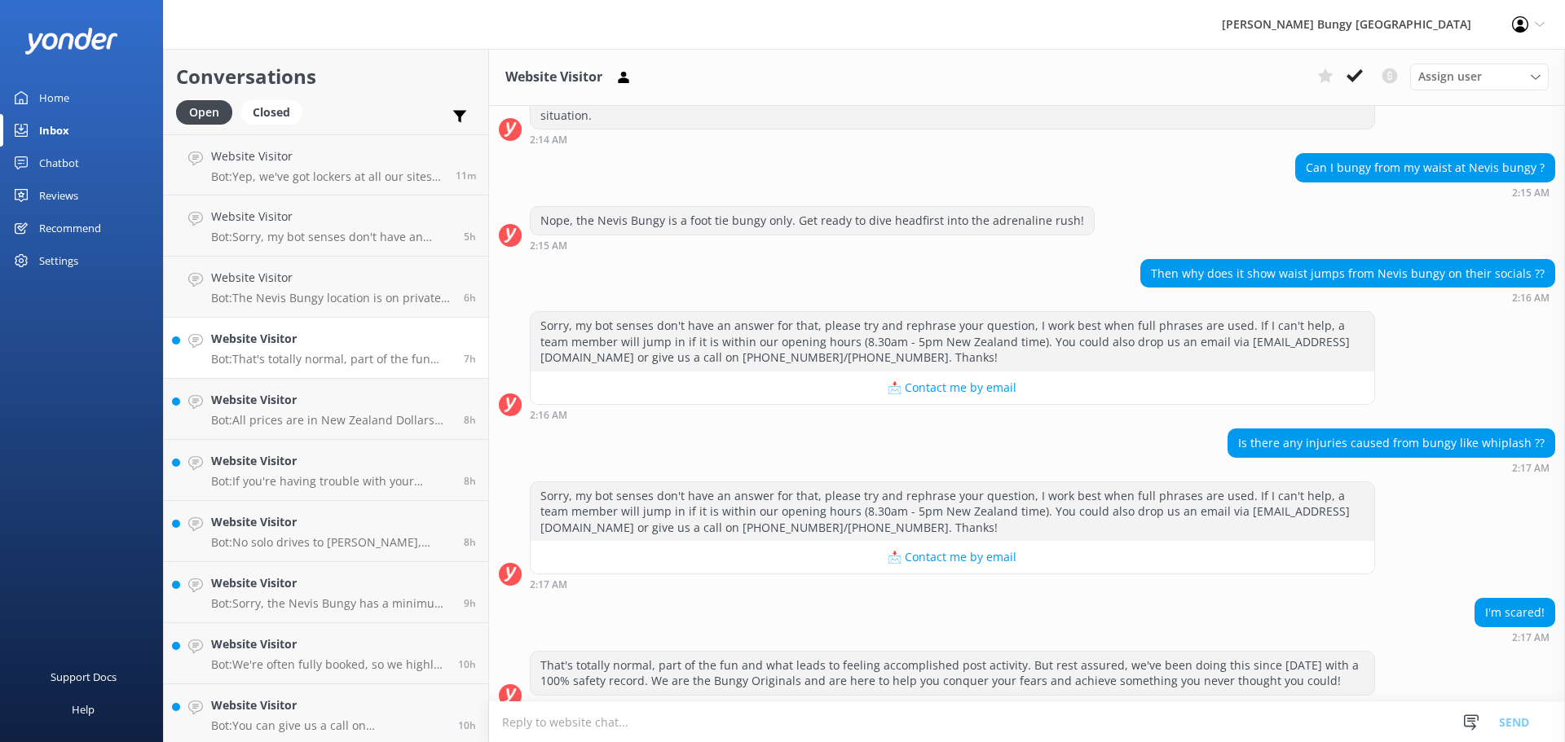
scroll to position [222, 0]
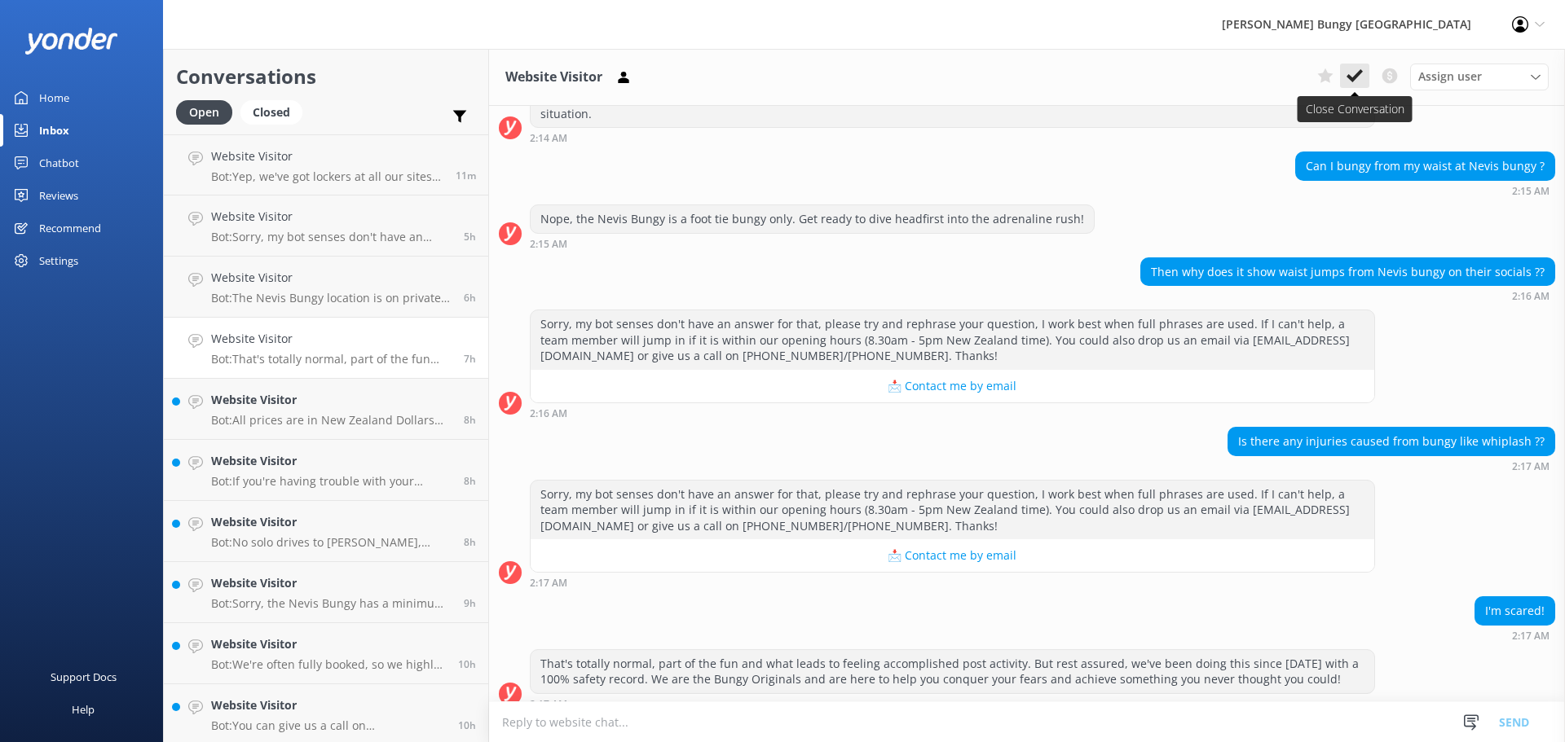
click at [1347, 76] on icon at bounding box center [1354, 76] width 16 height 16
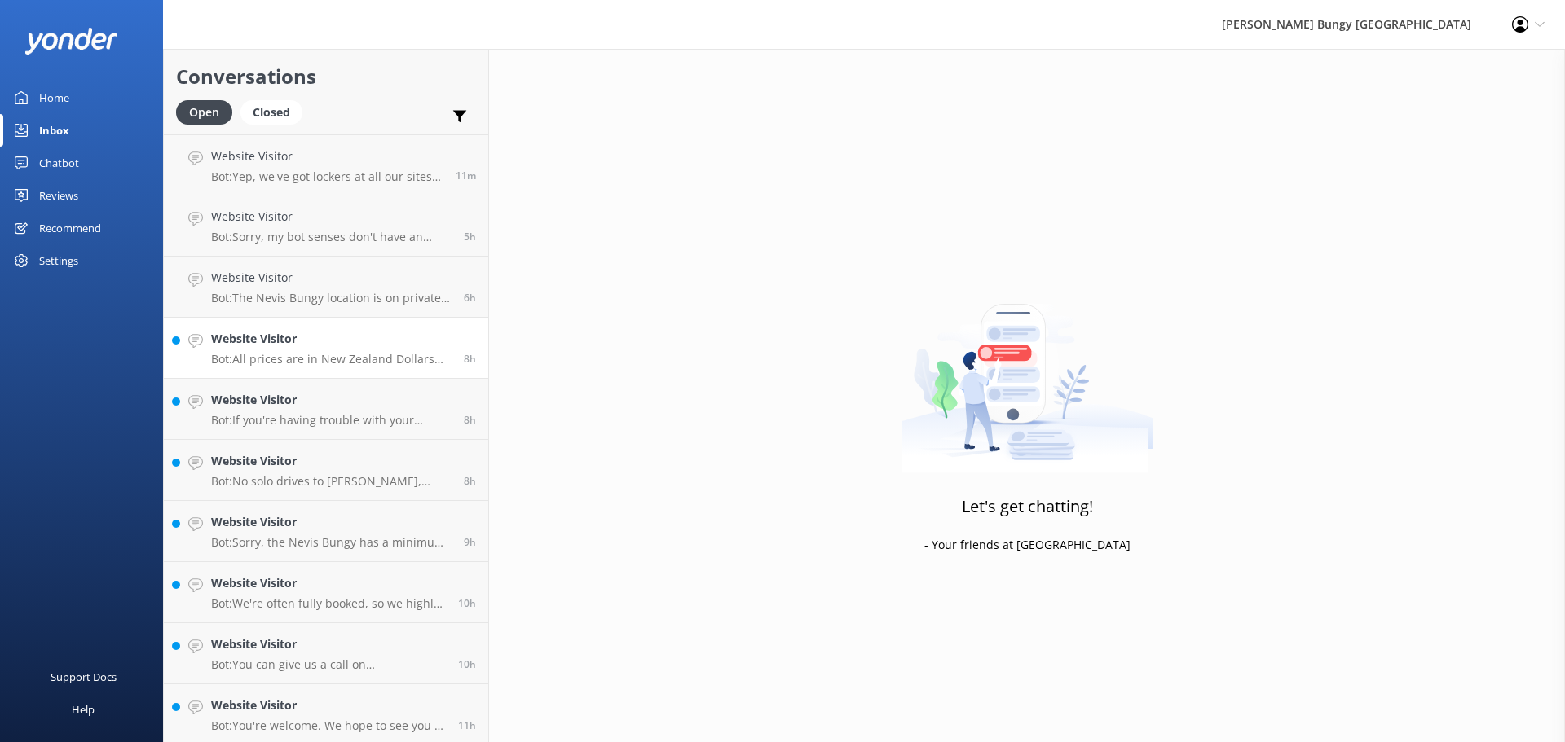
click at [394, 363] on p "Bot: All prices are in New Zealand Dollars (NZD)." at bounding box center [331, 359] width 240 height 15
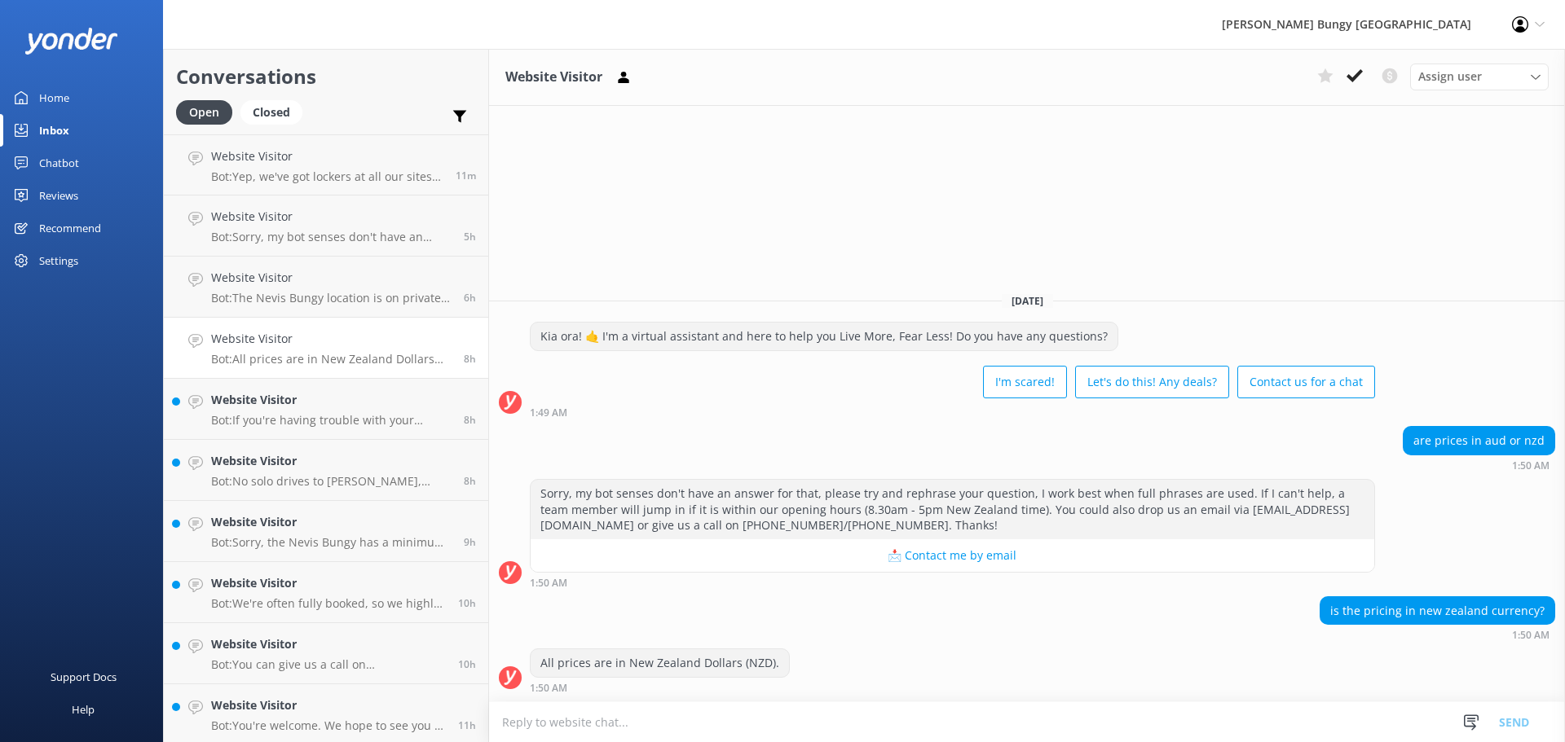
click at [1370, 74] on div "Assign user [PERSON_NAME] [PERSON_NAME] Tech Admin [PERSON_NAME] Res Team Alann…" at bounding box center [1429, 77] width 238 height 26
click at [1359, 82] on icon at bounding box center [1354, 76] width 16 height 16
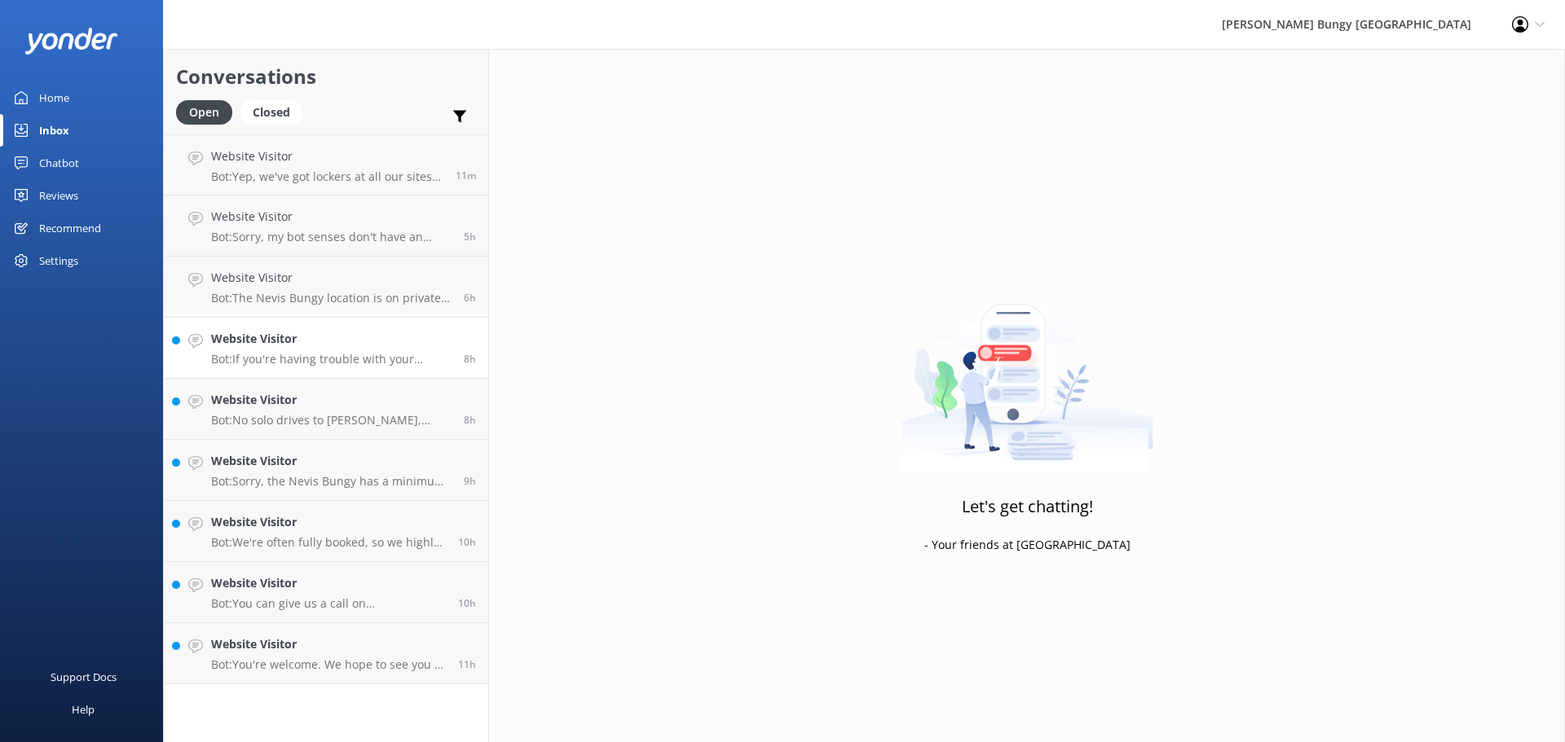
click at [272, 368] on link "Website Visitor Bot: If you're having trouble with your videos, fire off an ema…" at bounding box center [326, 348] width 324 height 61
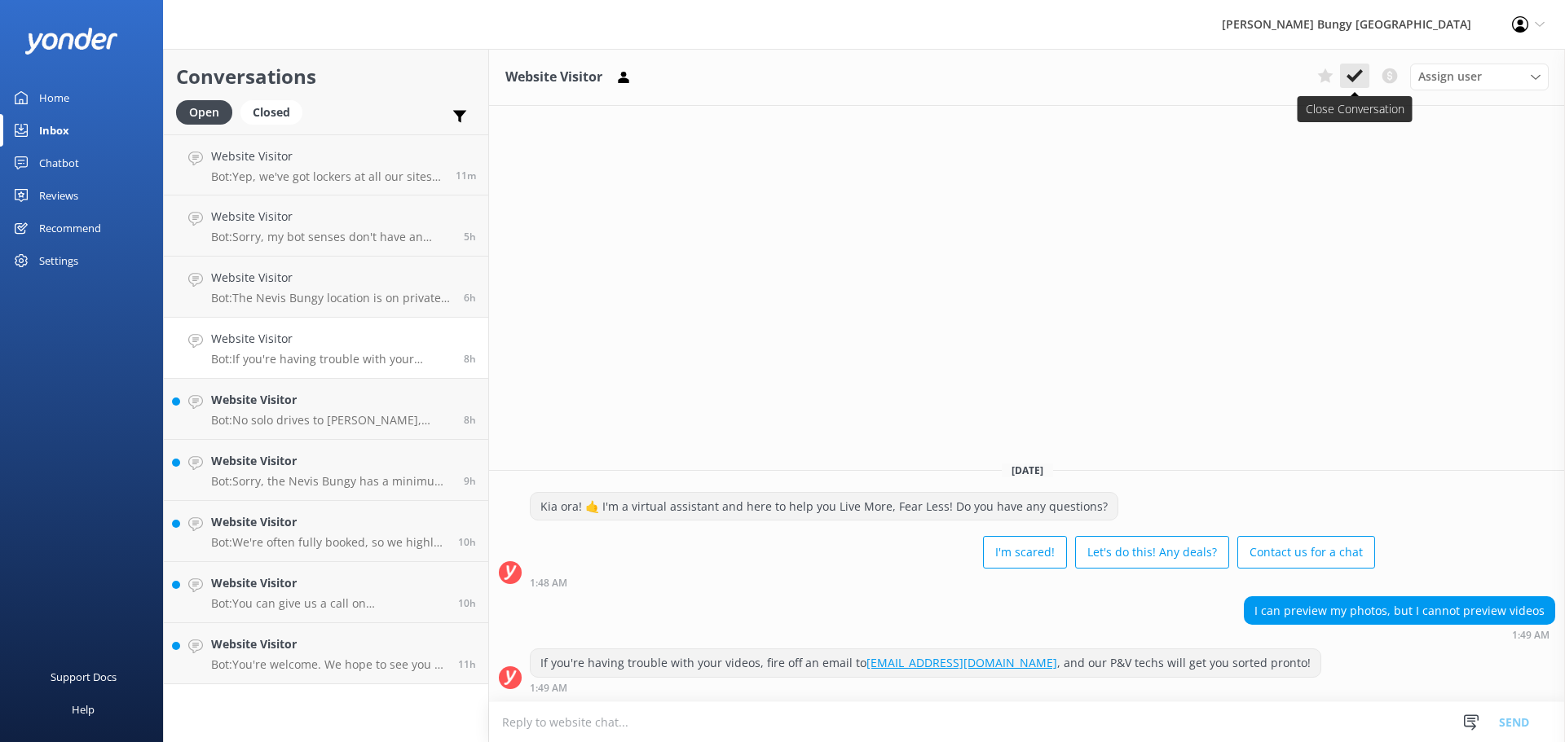
click at [1351, 77] on icon at bounding box center [1354, 76] width 16 height 16
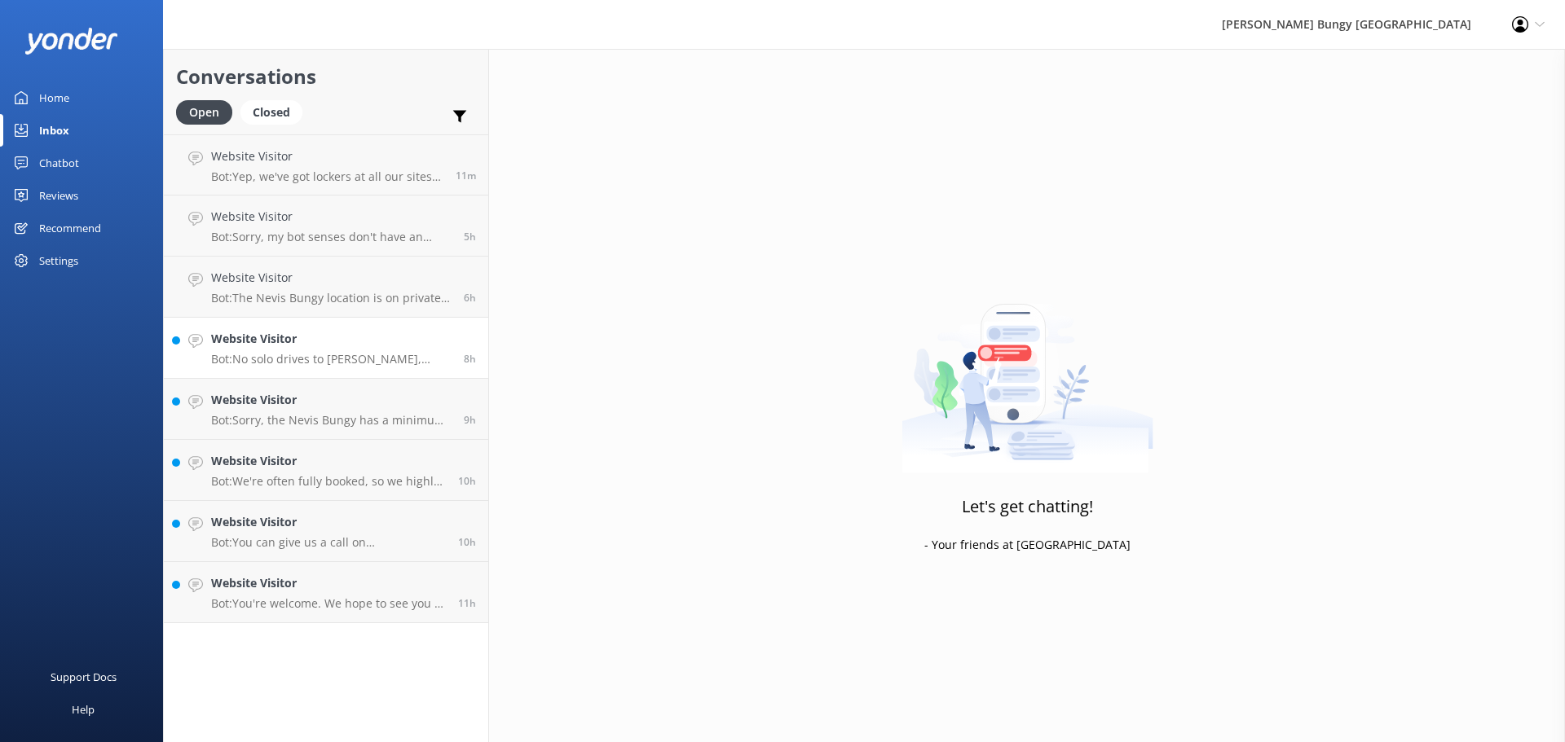
click at [359, 350] on div "Website Visitor Bot: No solo drives to Nevis, mate! It's on private property, s…" at bounding box center [331, 348] width 240 height 36
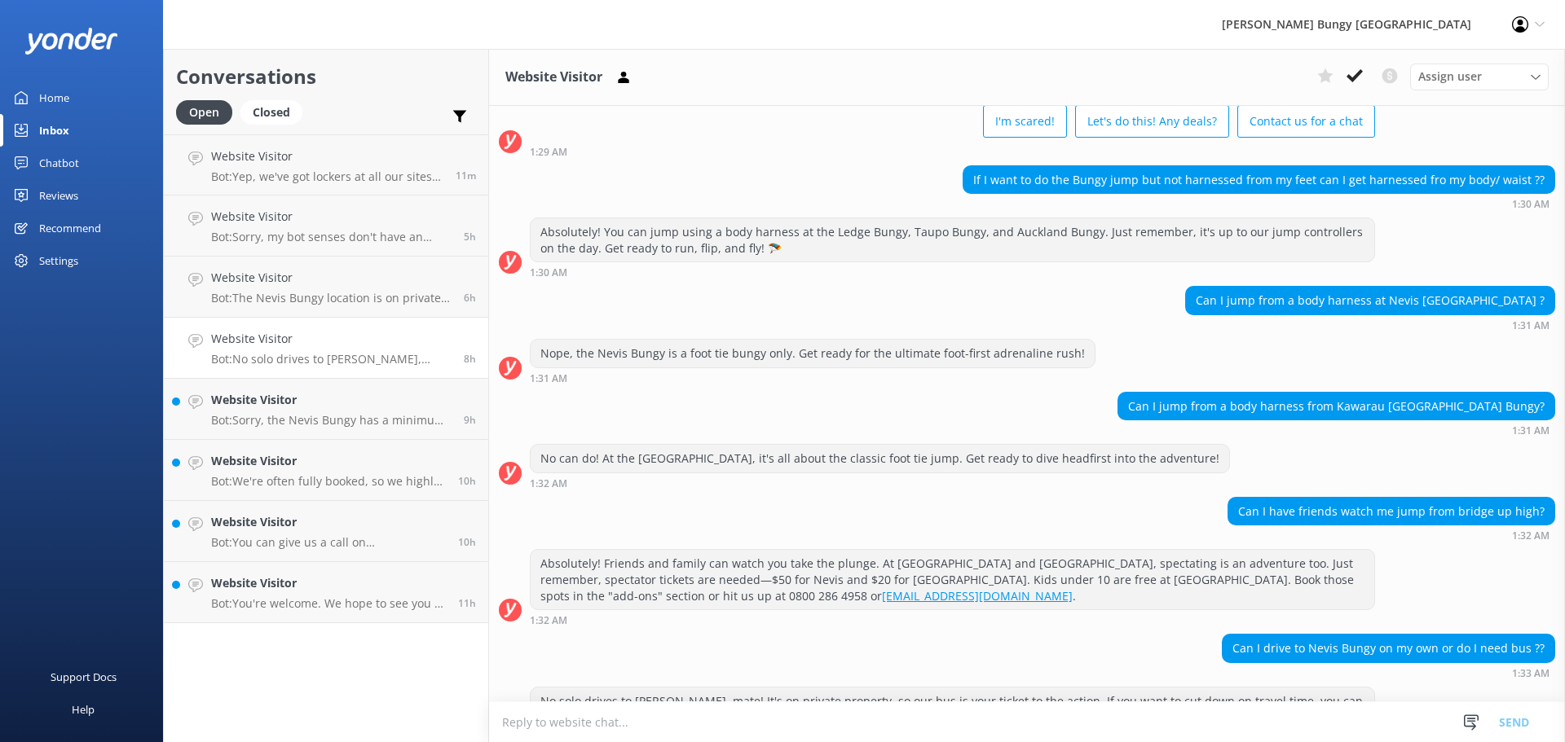
scroll to position [60, 0]
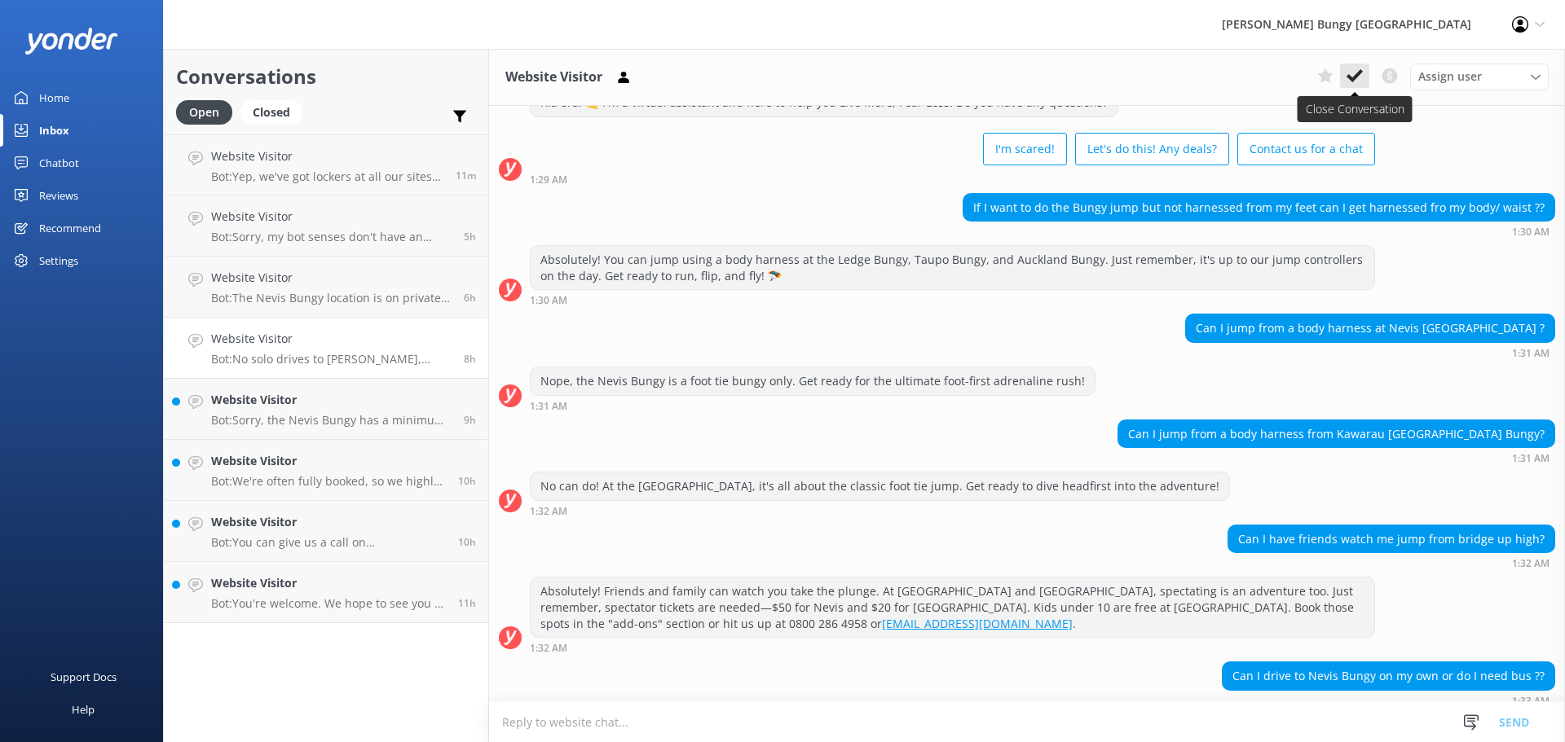
click at [1359, 81] on icon at bounding box center [1354, 76] width 16 height 16
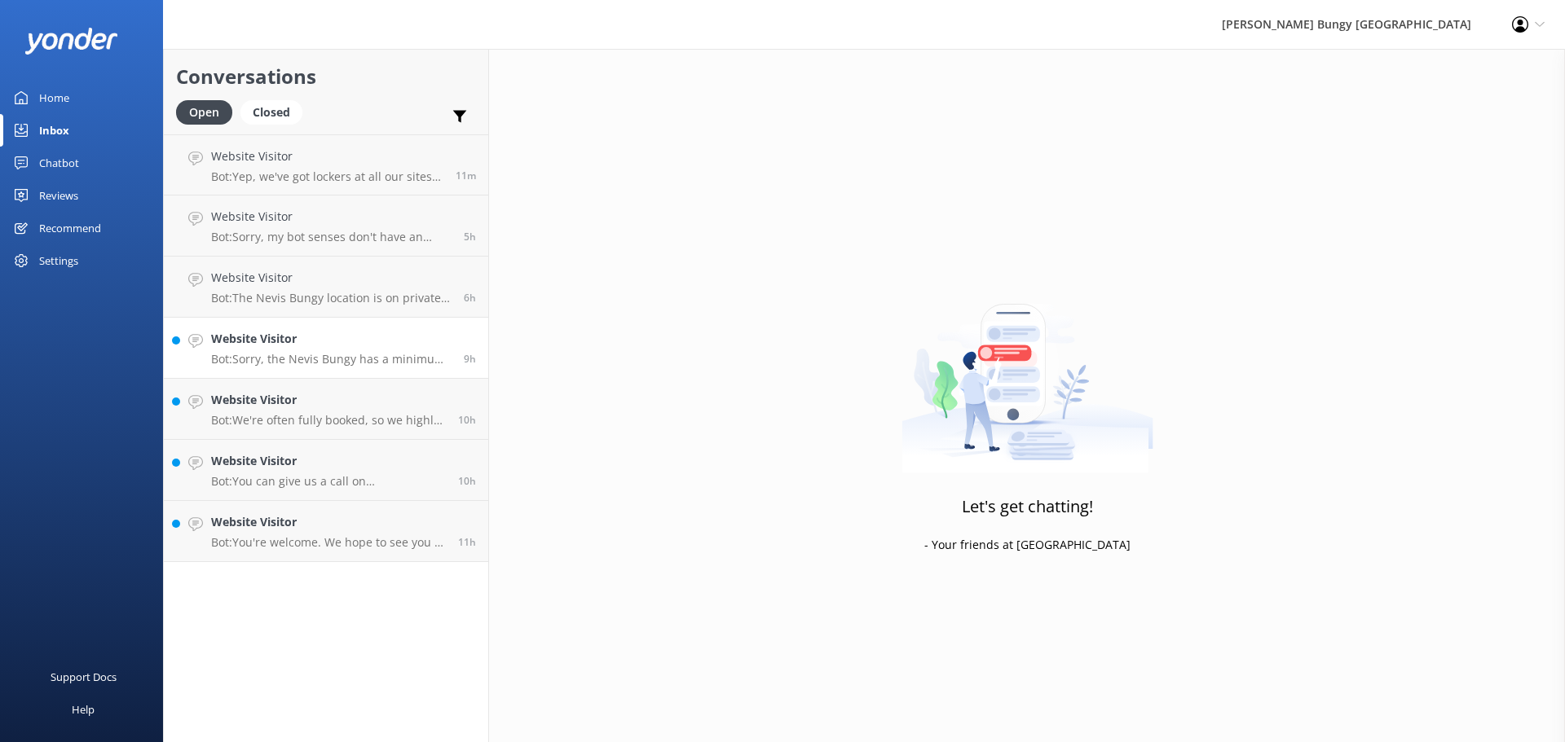
click at [315, 349] on div "Website Visitor Bot: Sorry, the Nevis Bungy has a minimum weight requirement of…" at bounding box center [331, 348] width 240 height 36
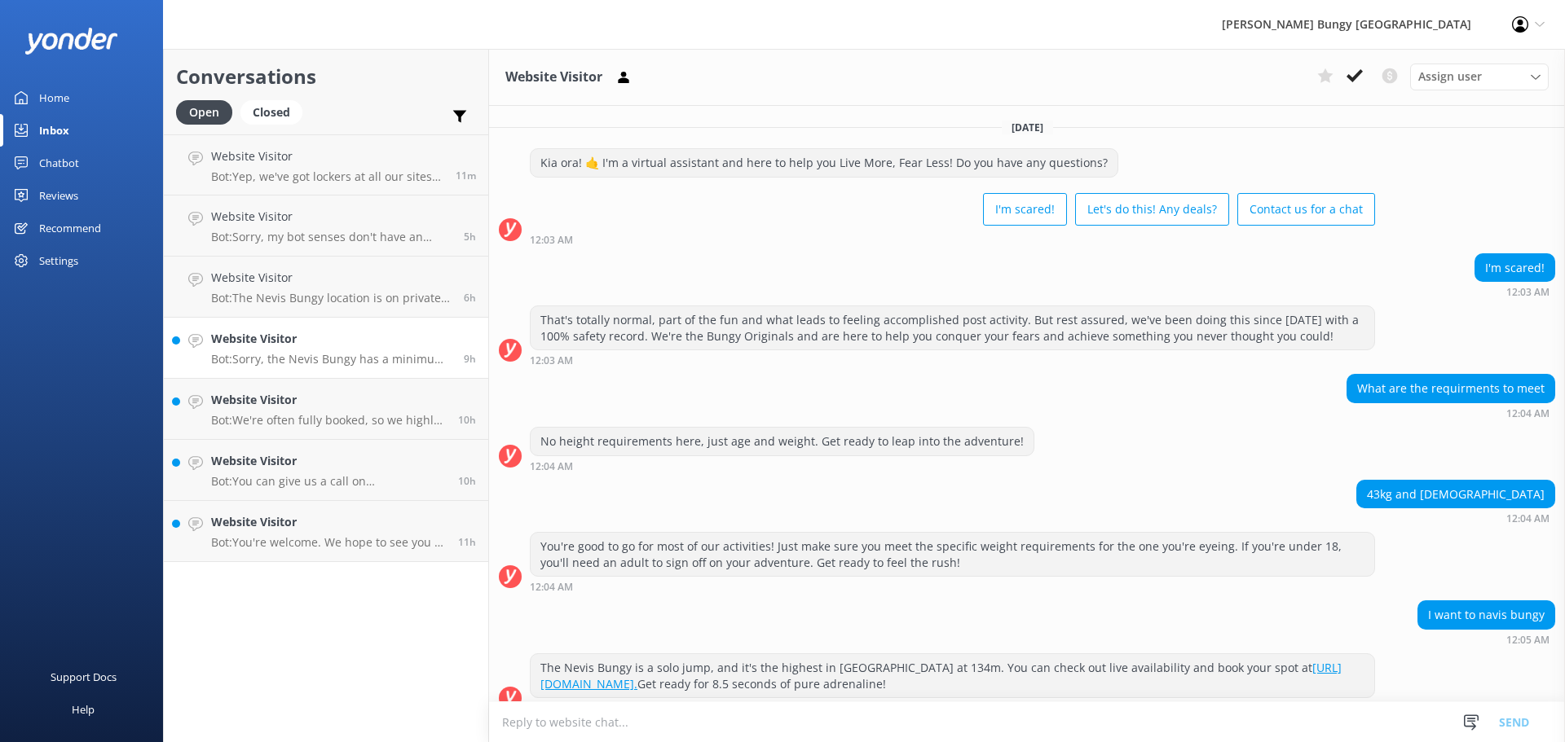
scroll to position [126, 0]
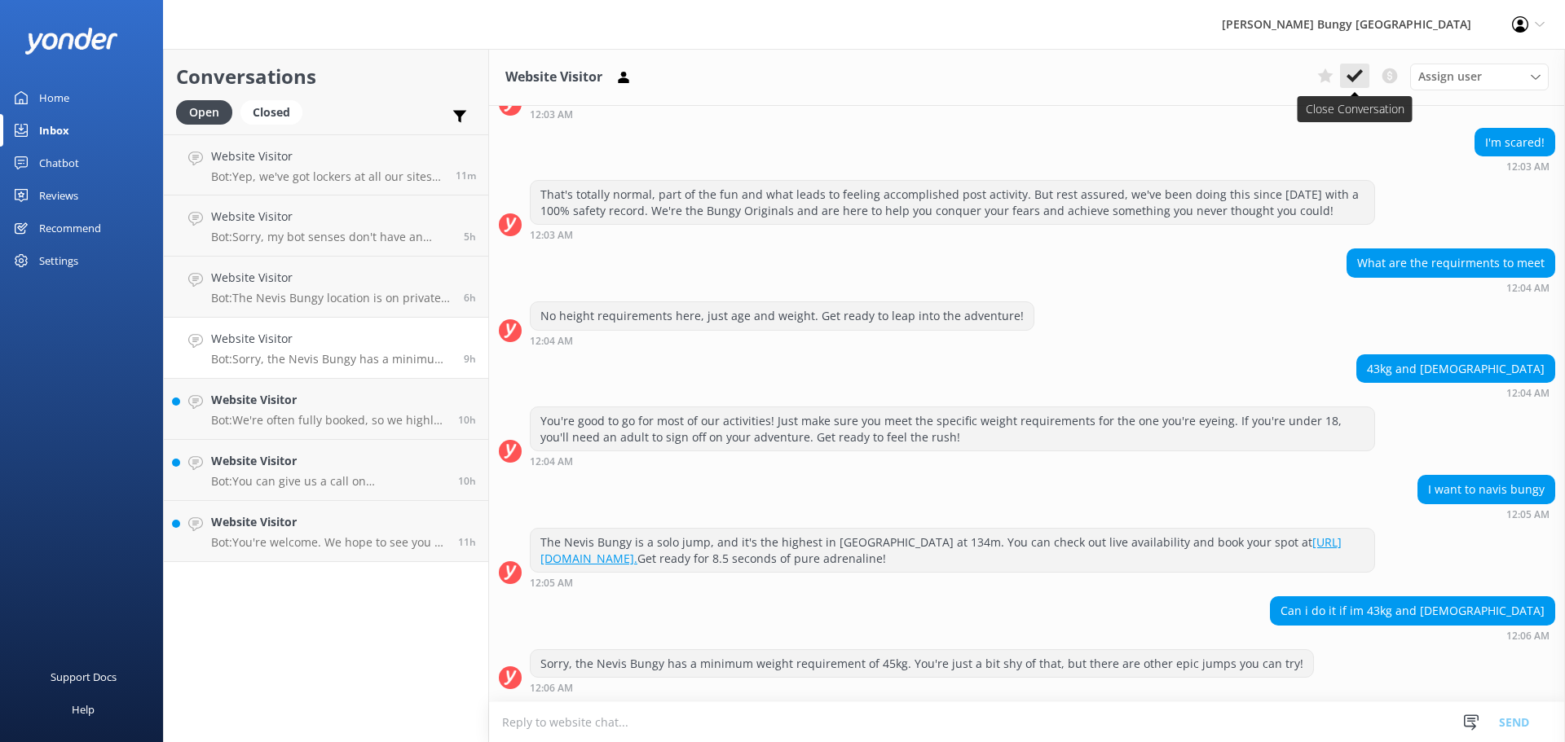
click at [1356, 69] on icon at bounding box center [1354, 76] width 16 height 16
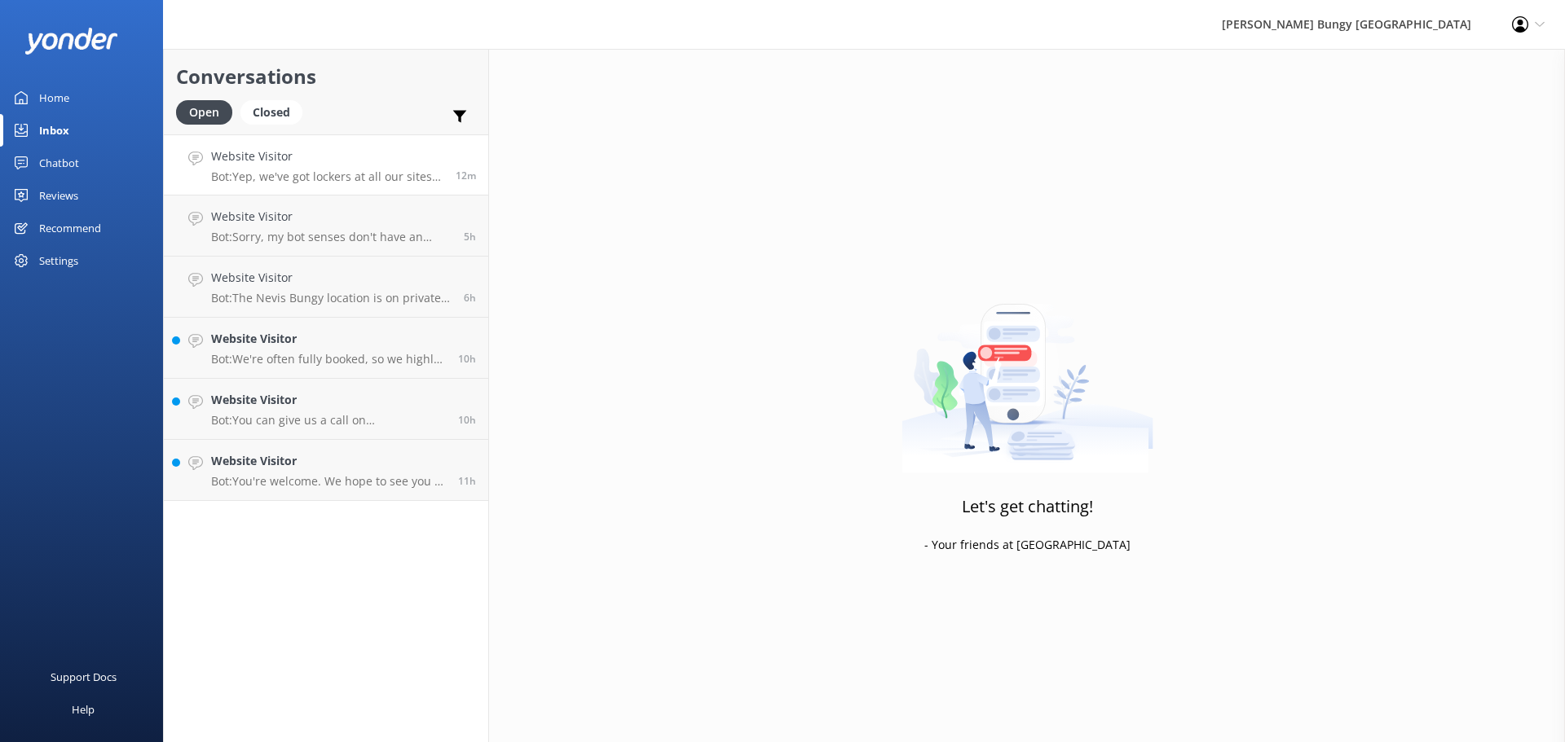
click at [413, 186] on link "Website Visitor Bot: Yep, we've got lockers at all our sites to stash your stuf…" at bounding box center [326, 164] width 324 height 61
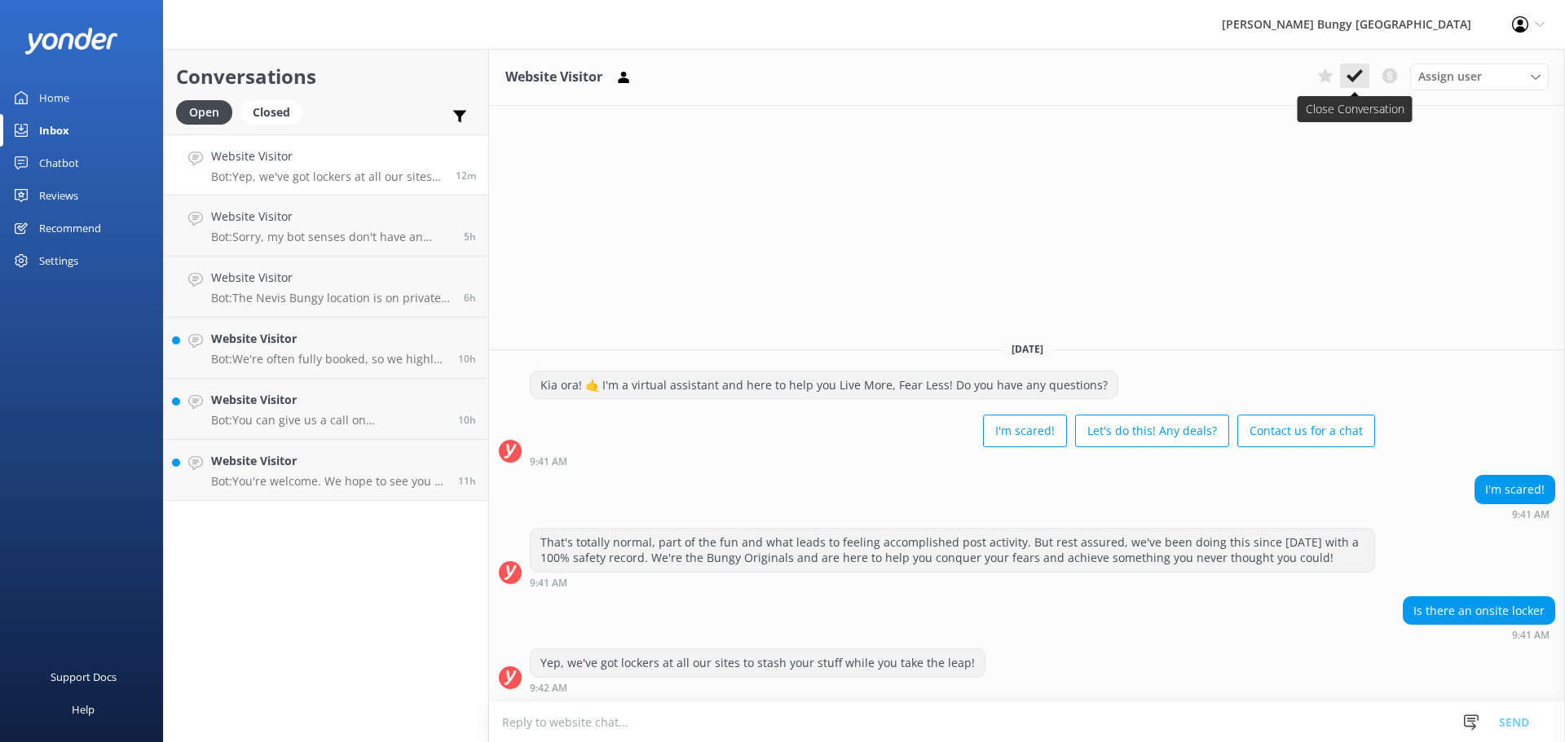
click at [1361, 69] on icon at bounding box center [1354, 76] width 16 height 16
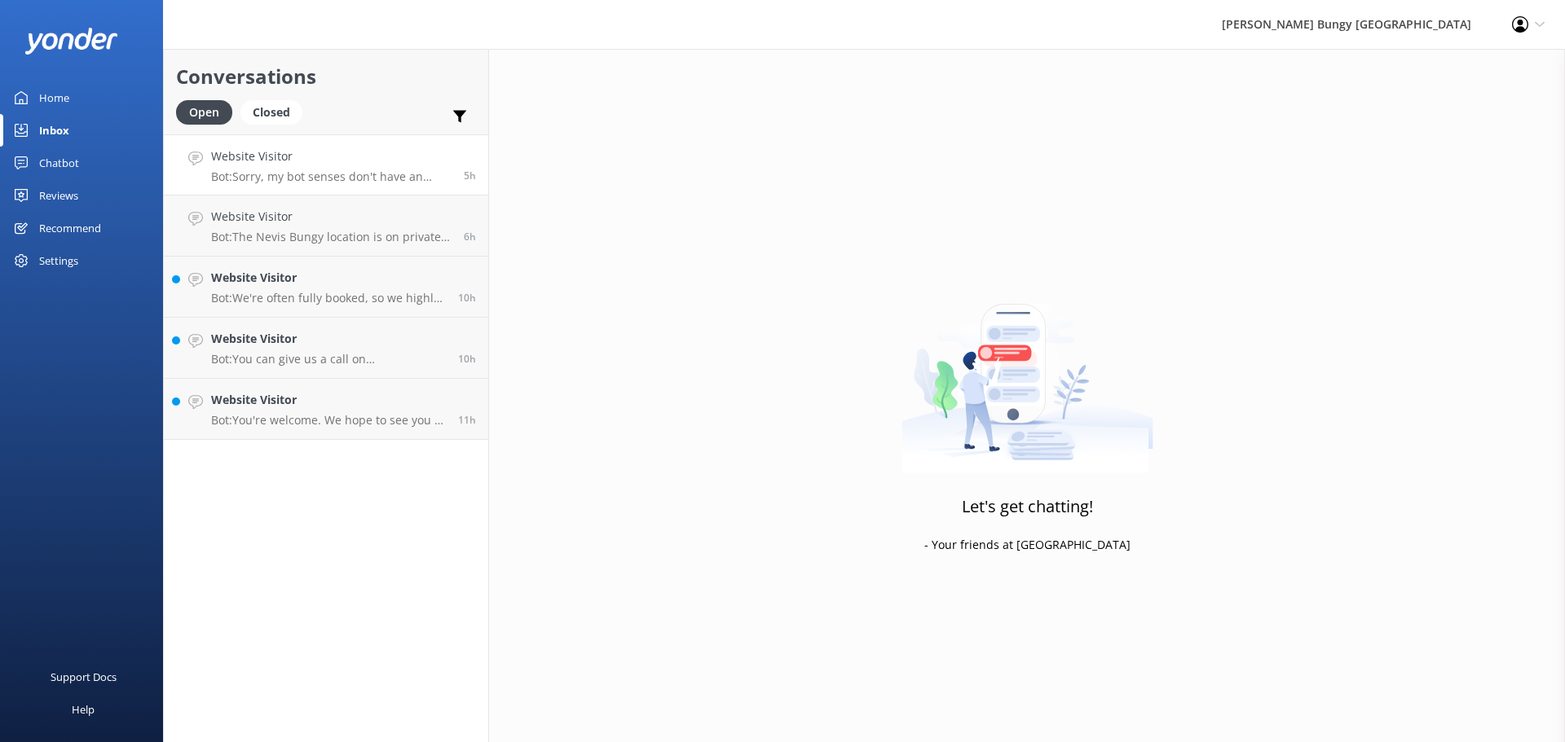
click at [307, 175] on p "Bot: Sorry, my bot senses don't have an answer for that, please try and rephras…" at bounding box center [331, 177] width 240 height 15
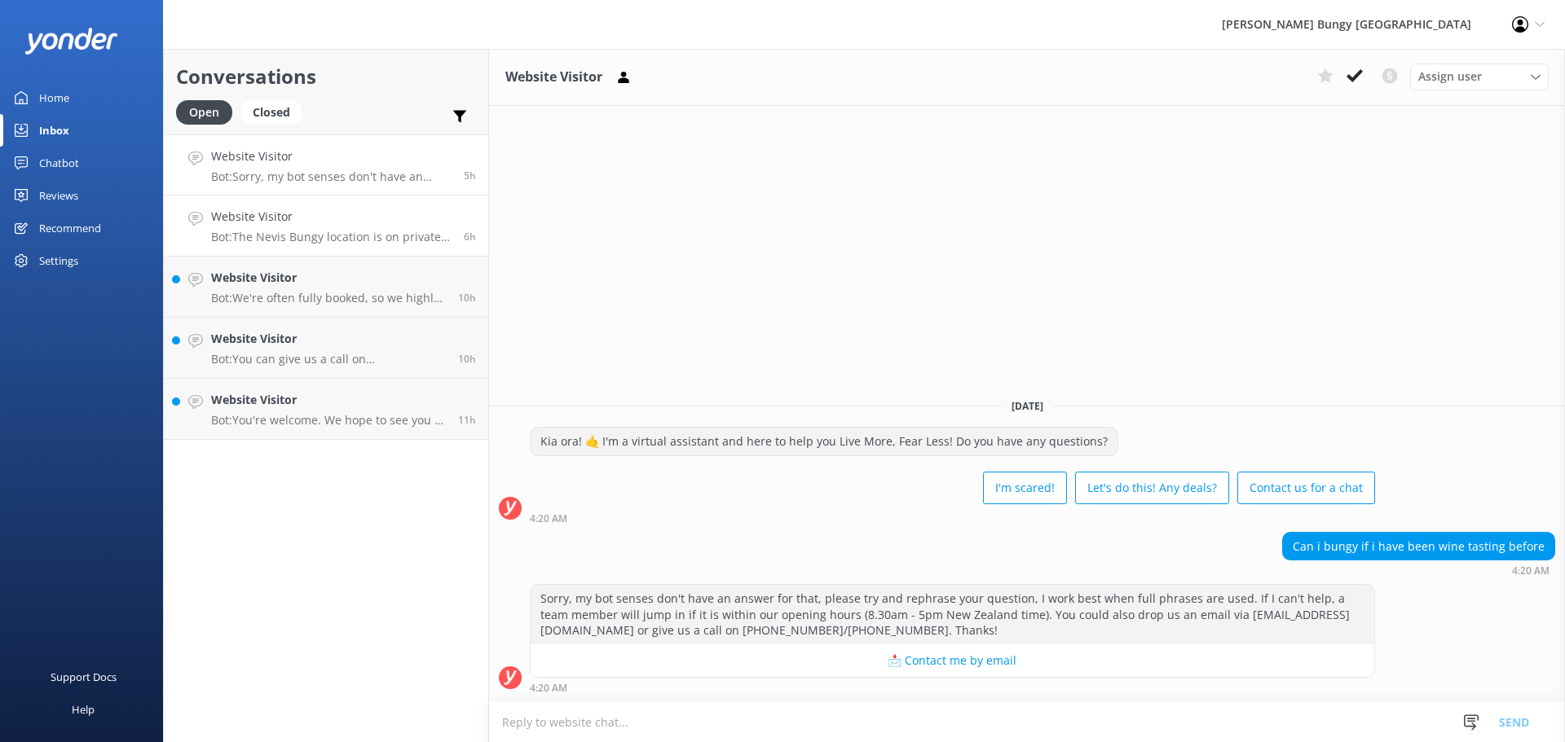
click at [290, 218] on h4 "Website Visitor" at bounding box center [331, 217] width 240 height 18
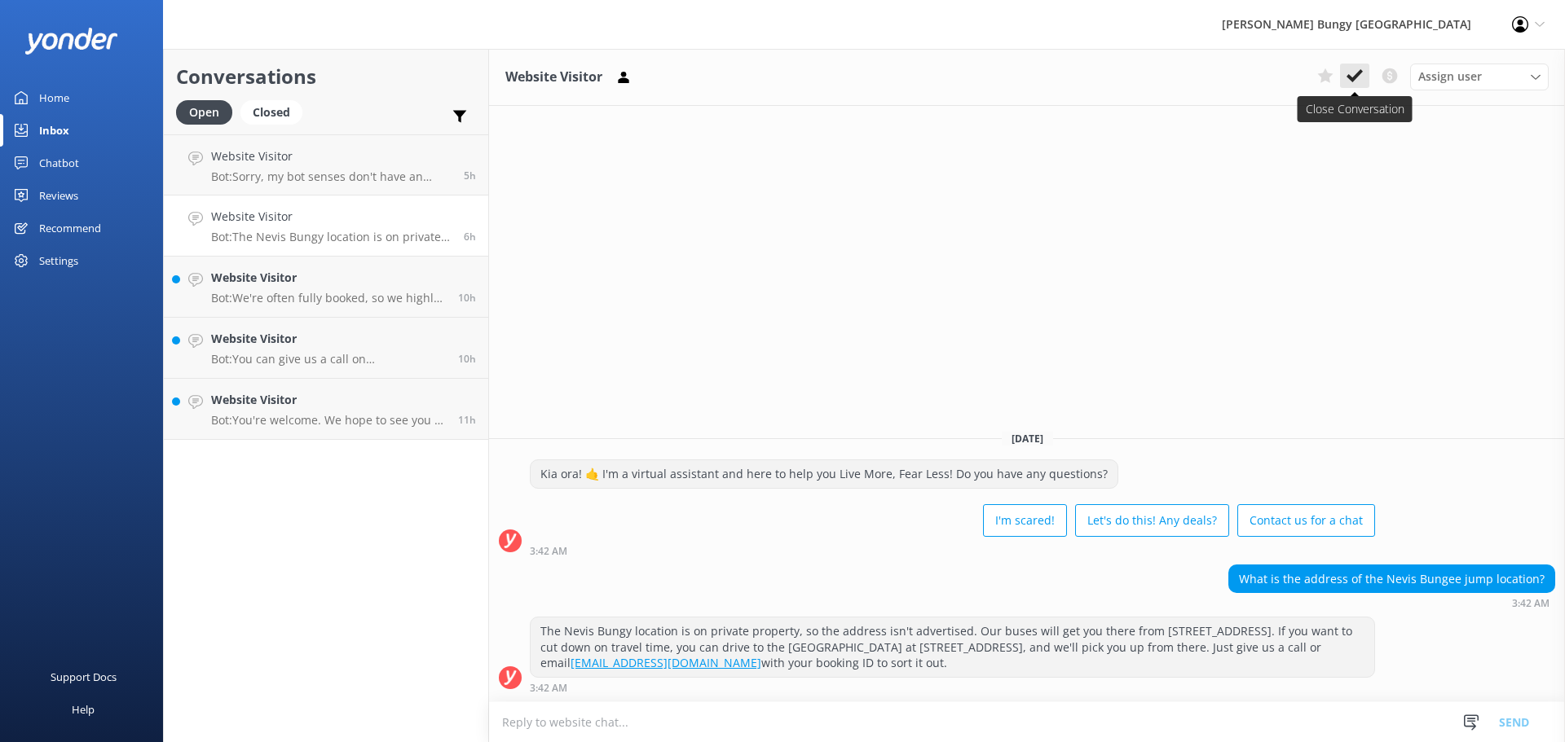
click at [1359, 72] on use at bounding box center [1354, 75] width 16 height 13
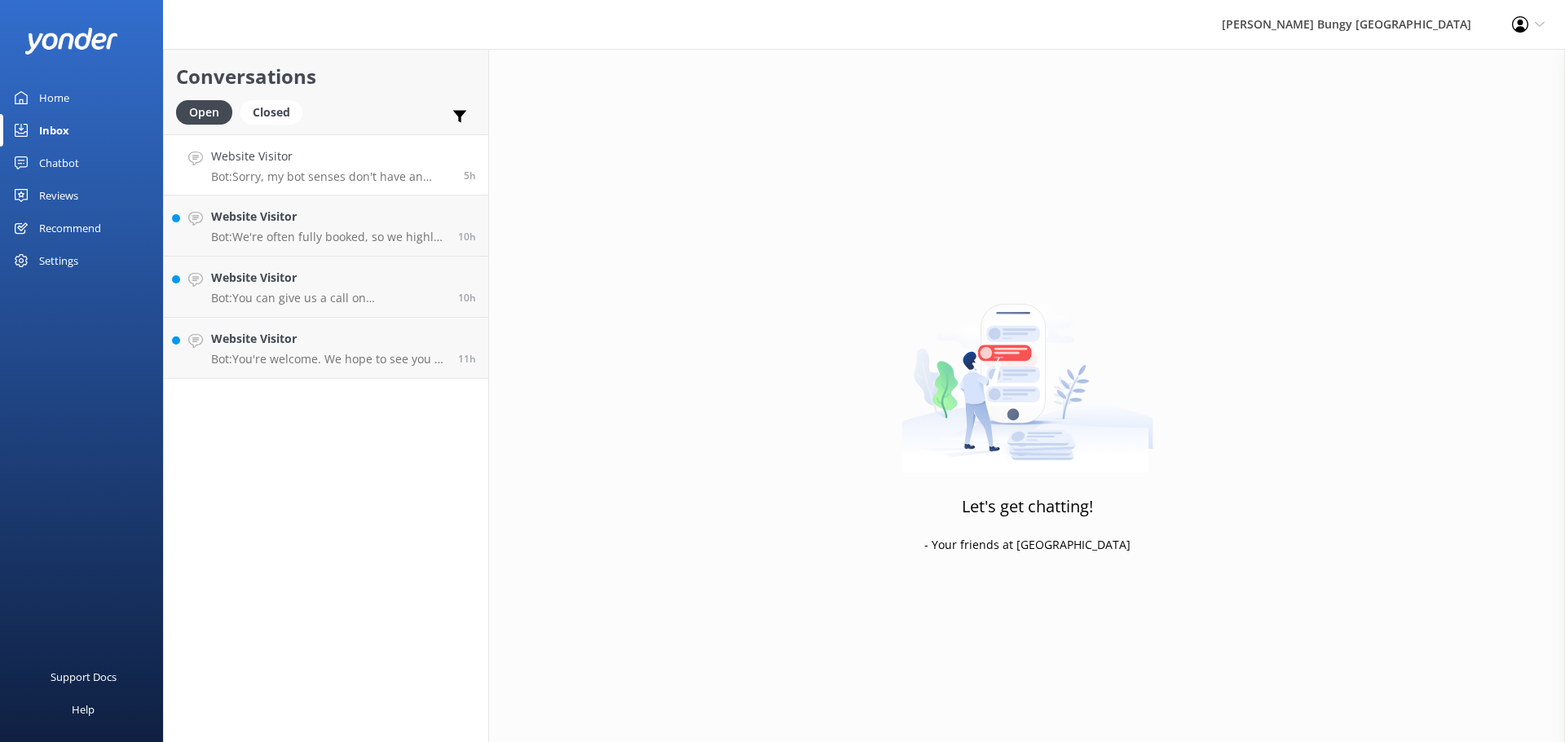
click at [389, 183] on p "Bot: Sorry, my bot senses don't have an answer for that, please try and rephras…" at bounding box center [331, 177] width 240 height 15
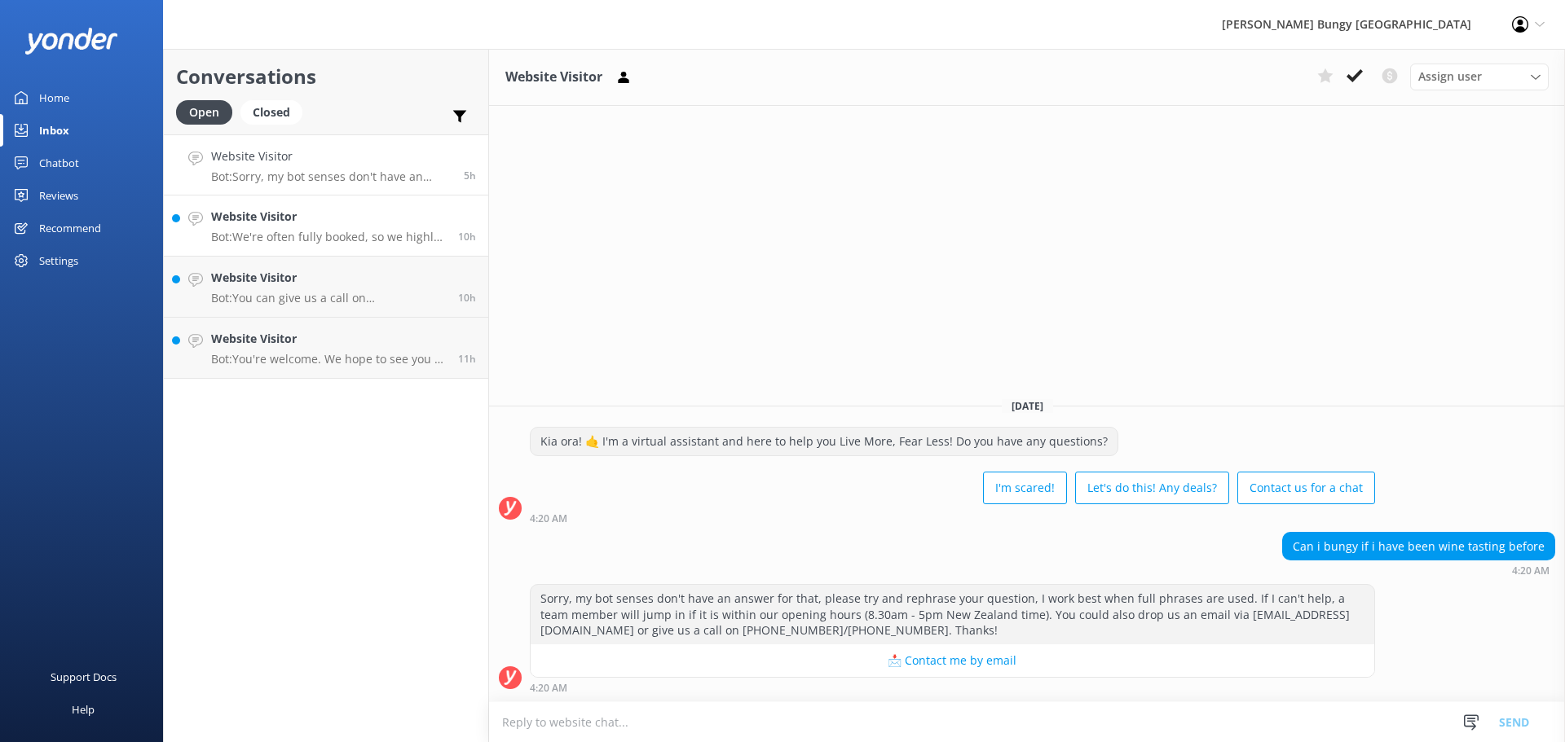
click at [383, 250] on link "Website Visitor Bot: We're often fully booked, so we highly recommend booking i…" at bounding box center [326, 226] width 324 height 61
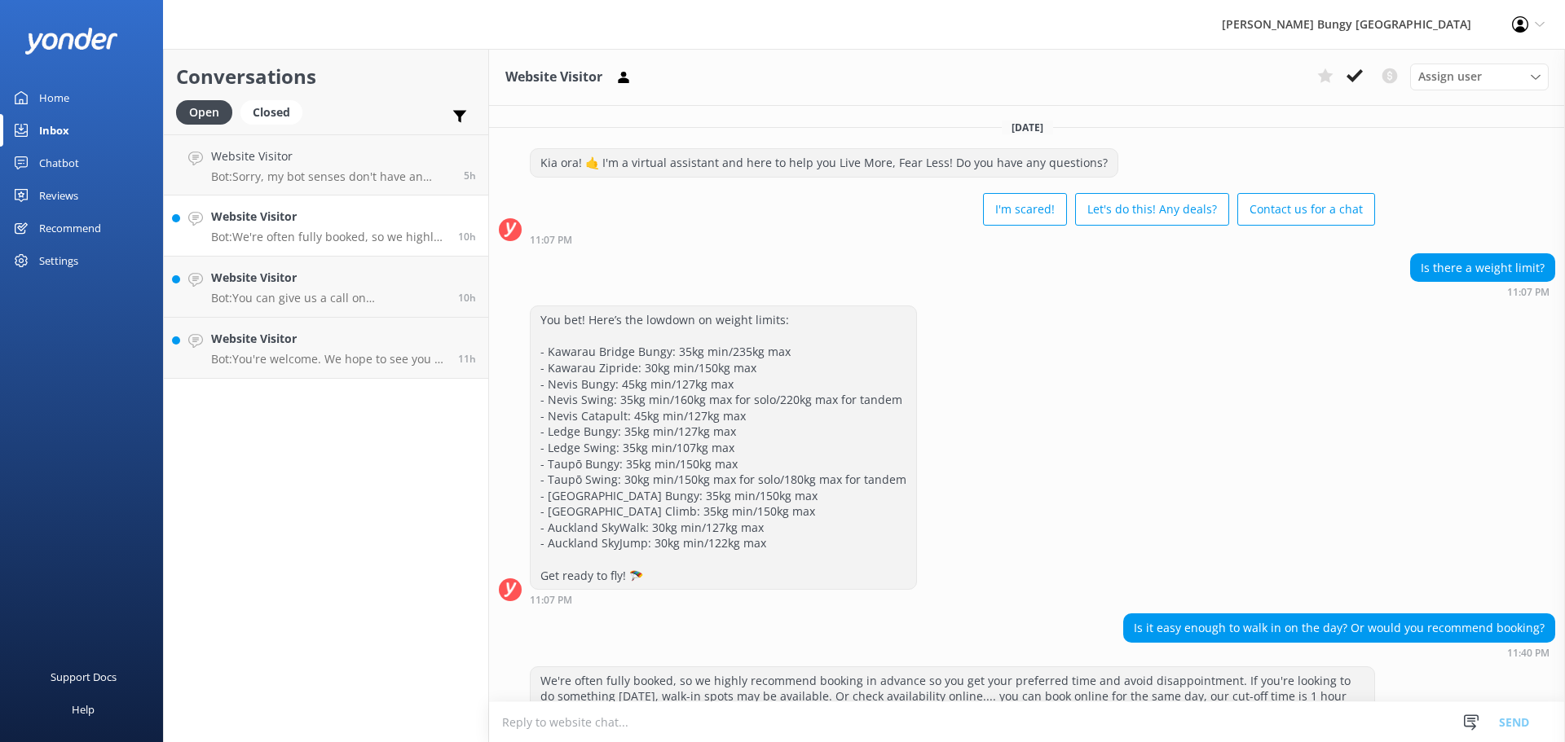
scroll to position [117, 0]
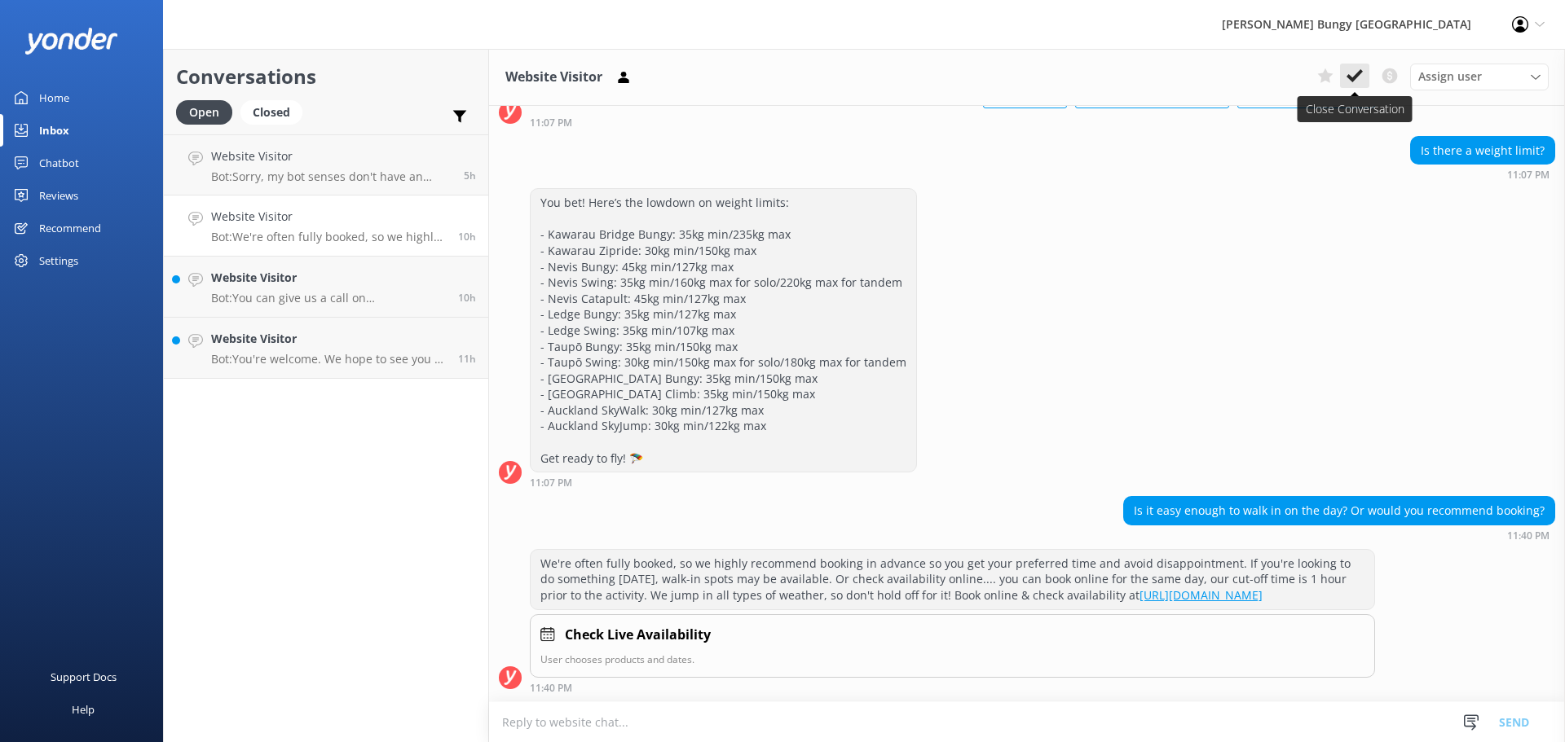
click at [1350, 81] on icon at bounding box center [1354, 76] width 16 height 16
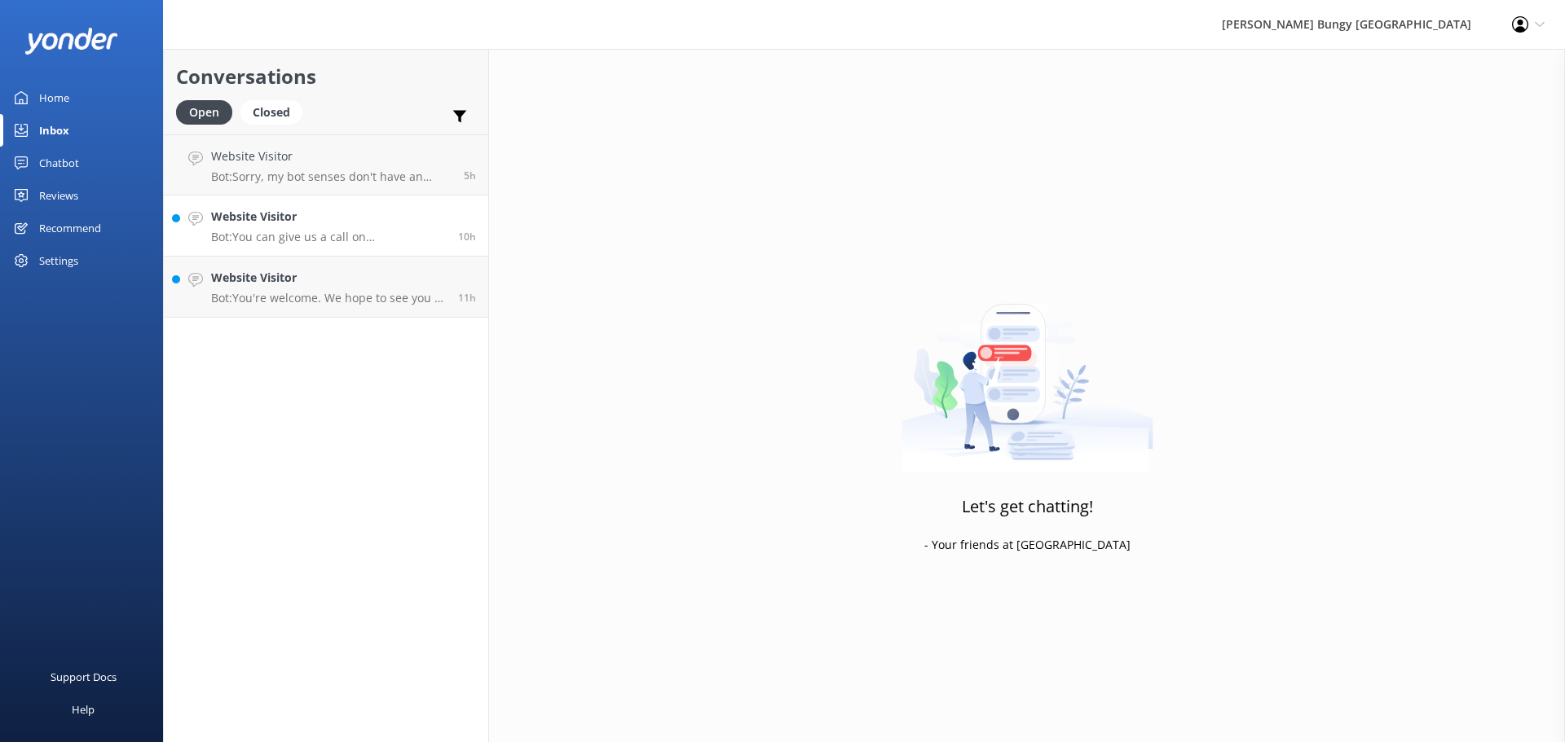
click at [328, 232] on p "Bot: You can give us a call on [PHONE_NUMBER] or [PHONE_NUMBER] to chat with a …" at bounding box center [328, 237] width 235 height 15
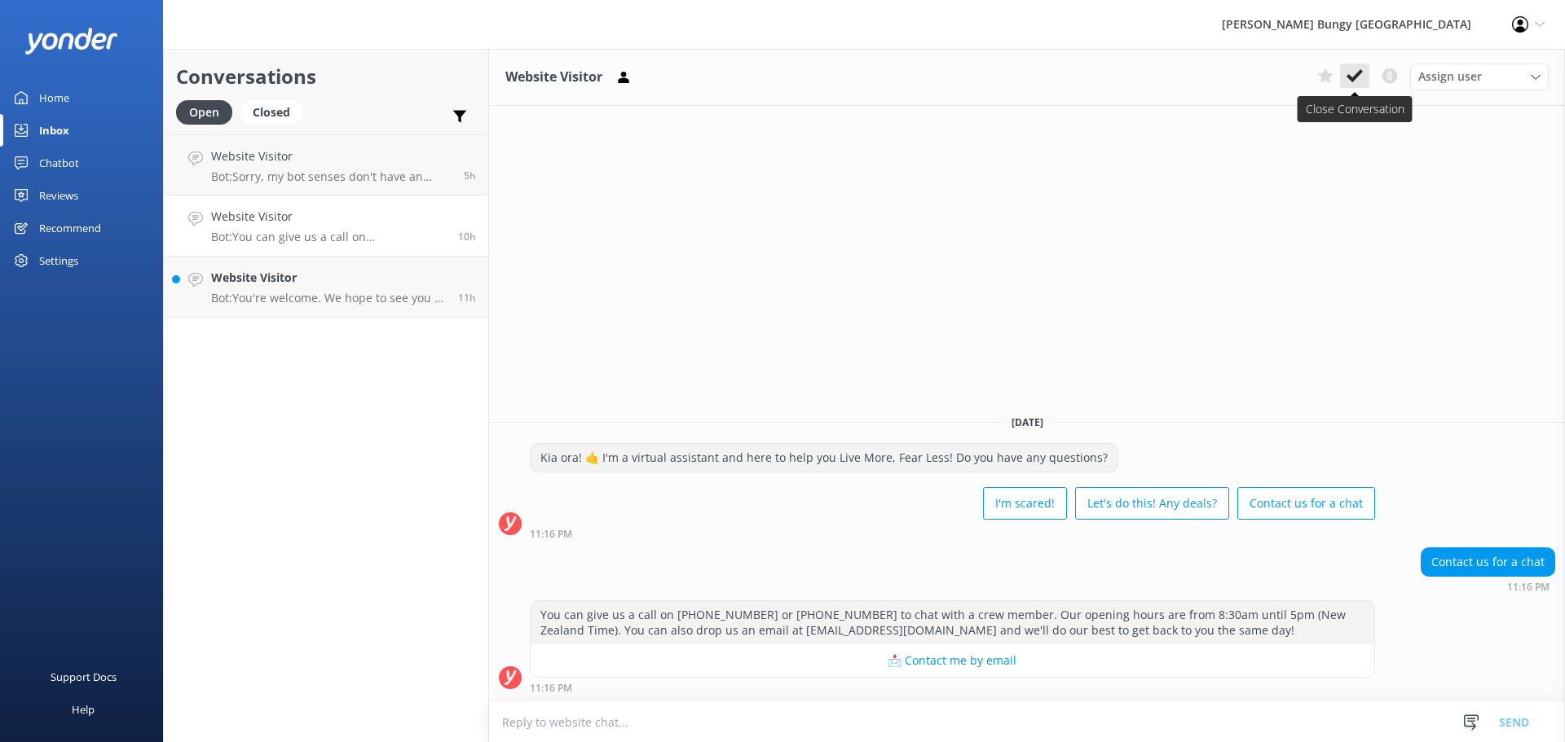
click at [1363, 73] on button at bounding box center [1354, 76] width 29 height 24
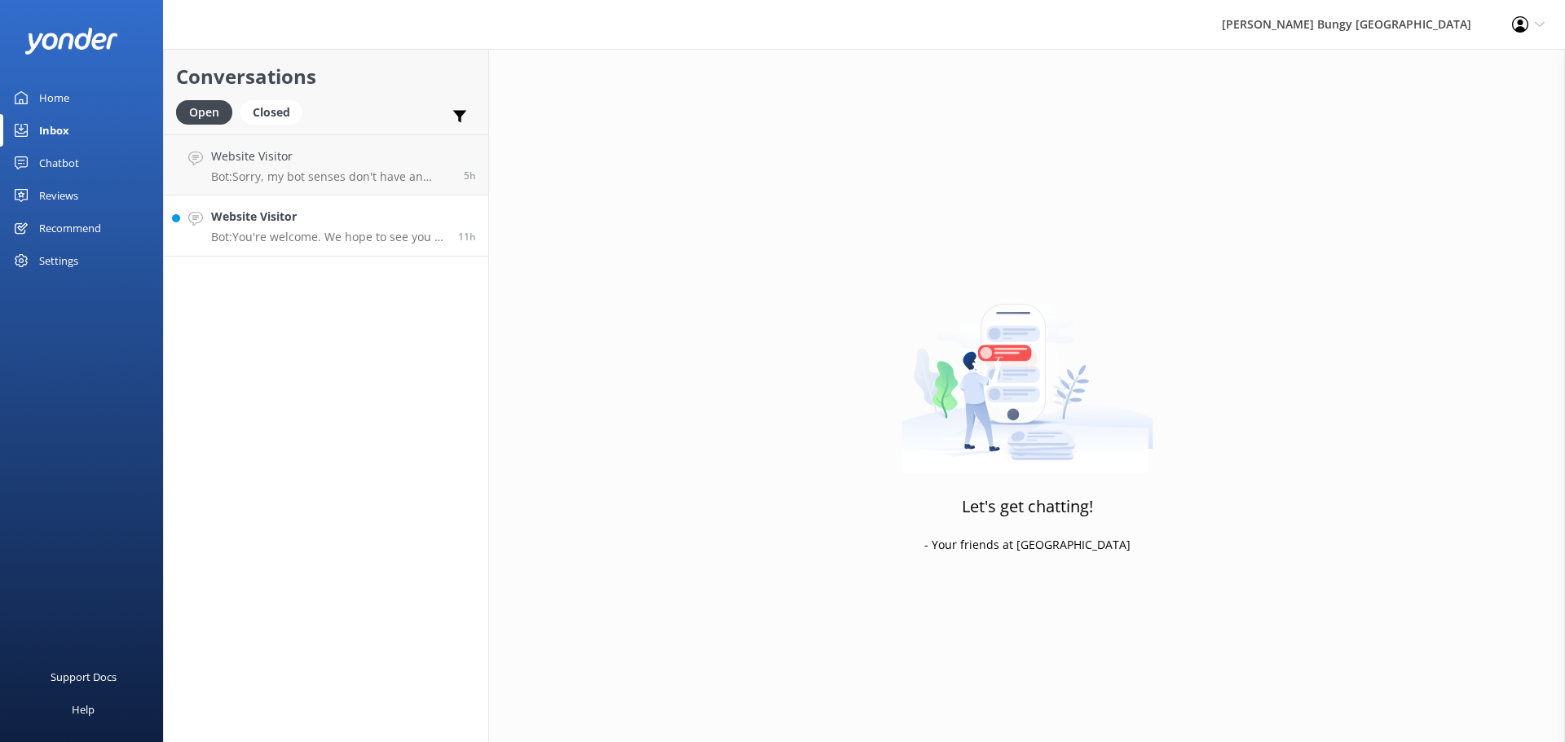
click at [357, 253] on link "Website Visitor Bot: You're welcome. We hope to see you at one of our [PERSON_N…" at bounding box center [326, 226] width 324 height 61
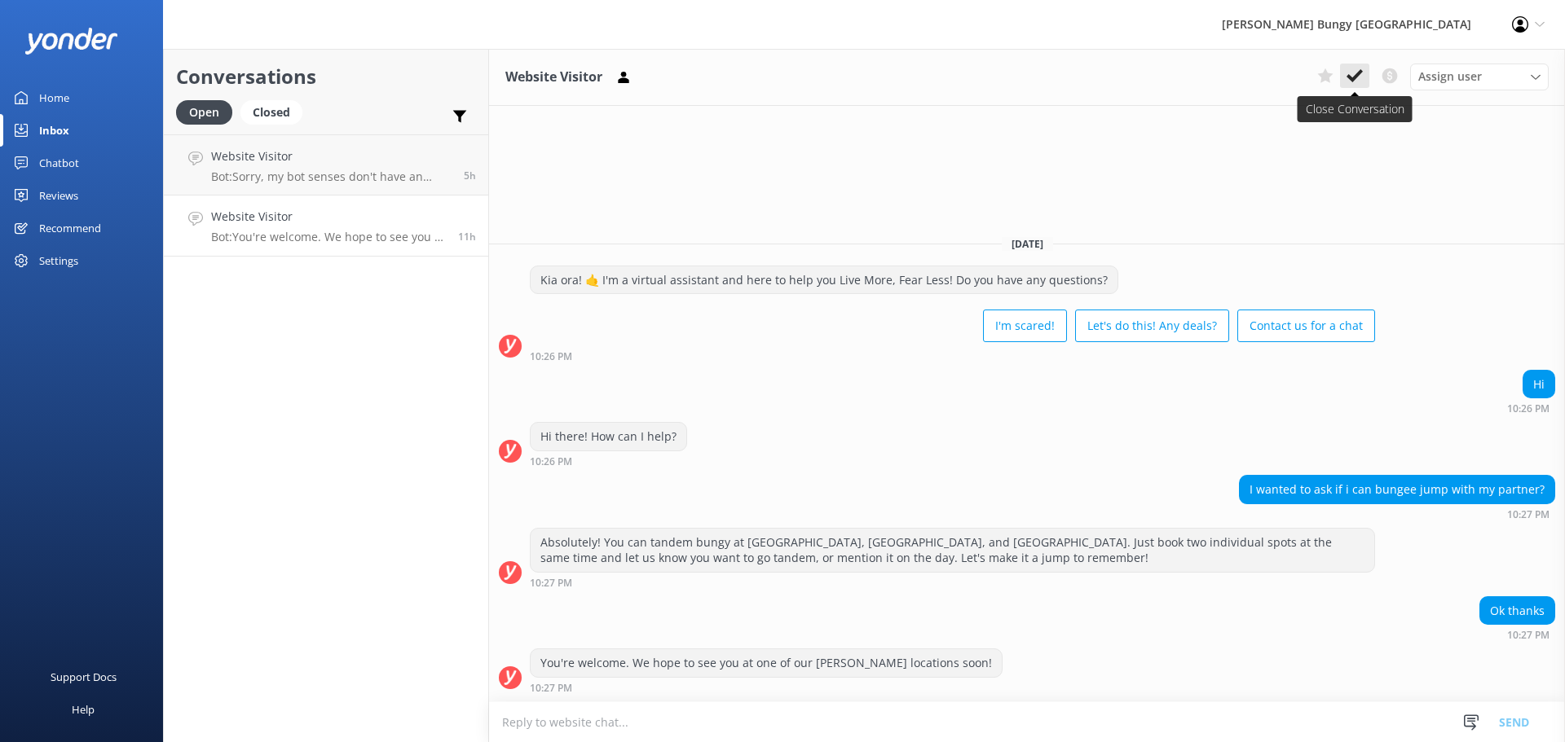
click at [1354, 72] on icon at bounding box center [1354, 76] width 16 height 16
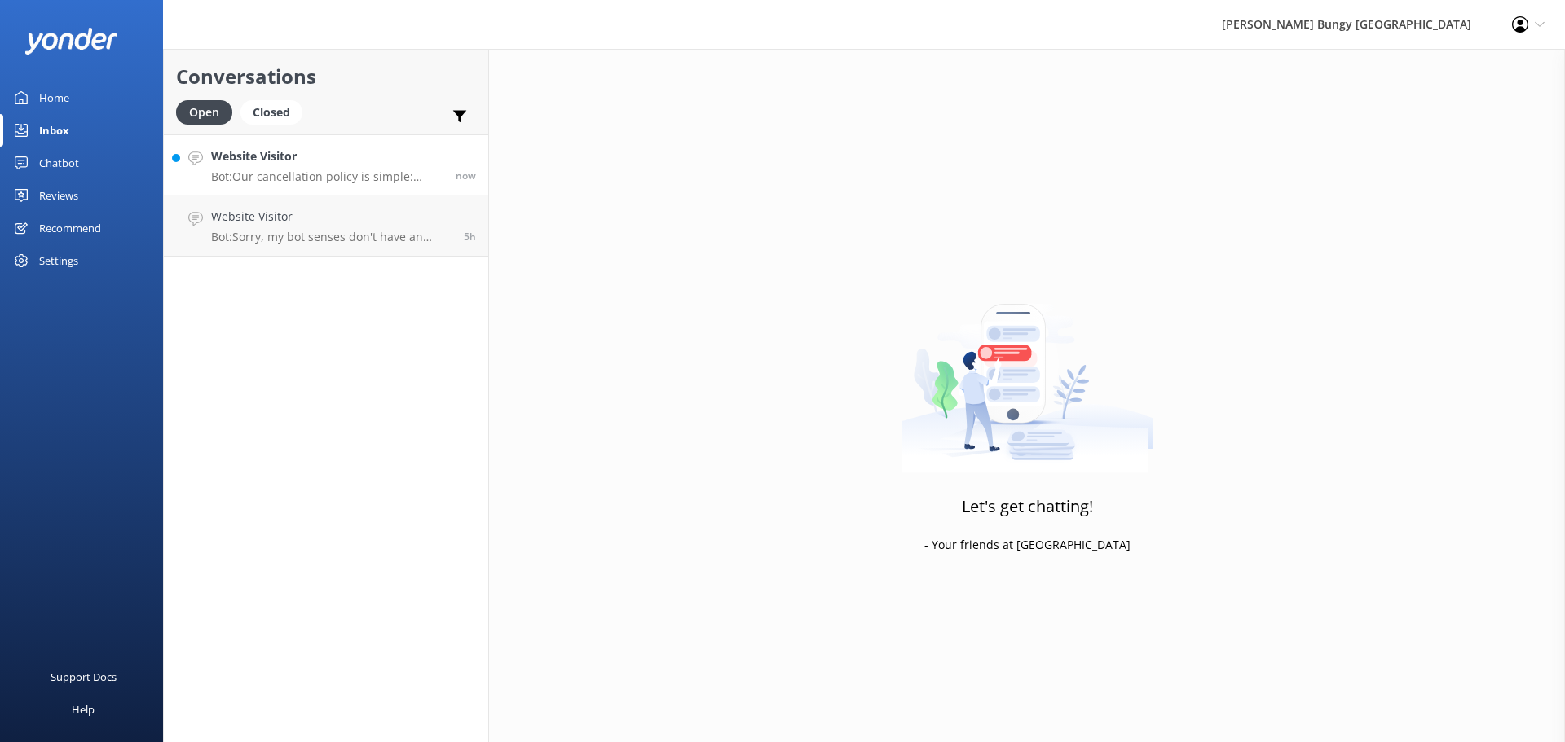
click at [309, 183] on p "Bot: Our cancellation policy is simple: Cancel more than 48 hours in advance, a…" at bounding box center [327, 177] width 232 height 15
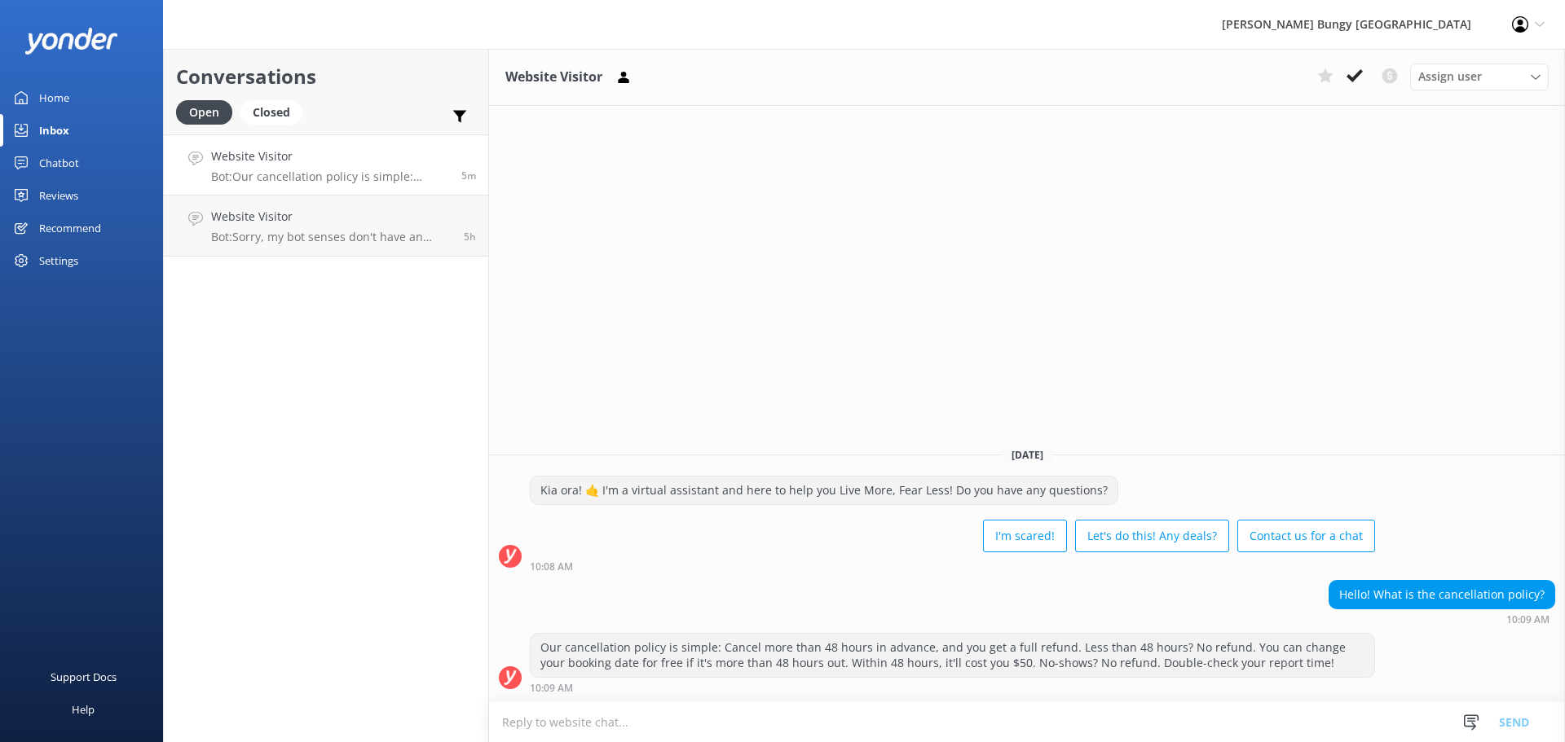
click at [1180, 396] on div "Website Visitor Assign user [PERSON_NAME] [PERSON_NAME] Tech Admin [PERSON_NAME…" at bounding box center [1027, 396] width 1076 height 694
click at [1355, 76] on use at bounding box center [1354, 75] width 16 height 13
